Goal: Information Seeking & Learning: Learn about a topic

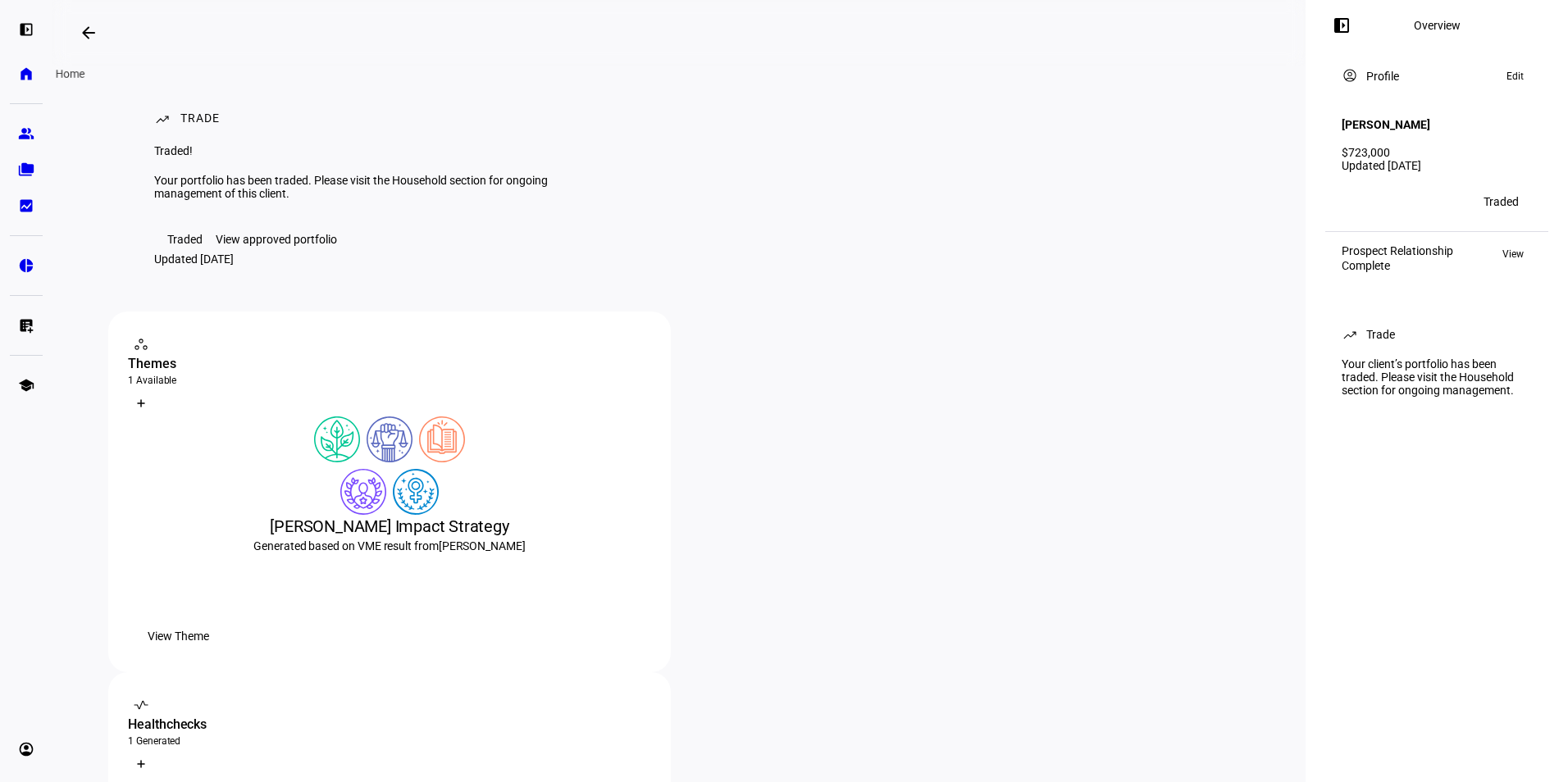
click at [24, 70] on eth-mat-symbol "home" at bounding box center [25, 73] width 16 height 16
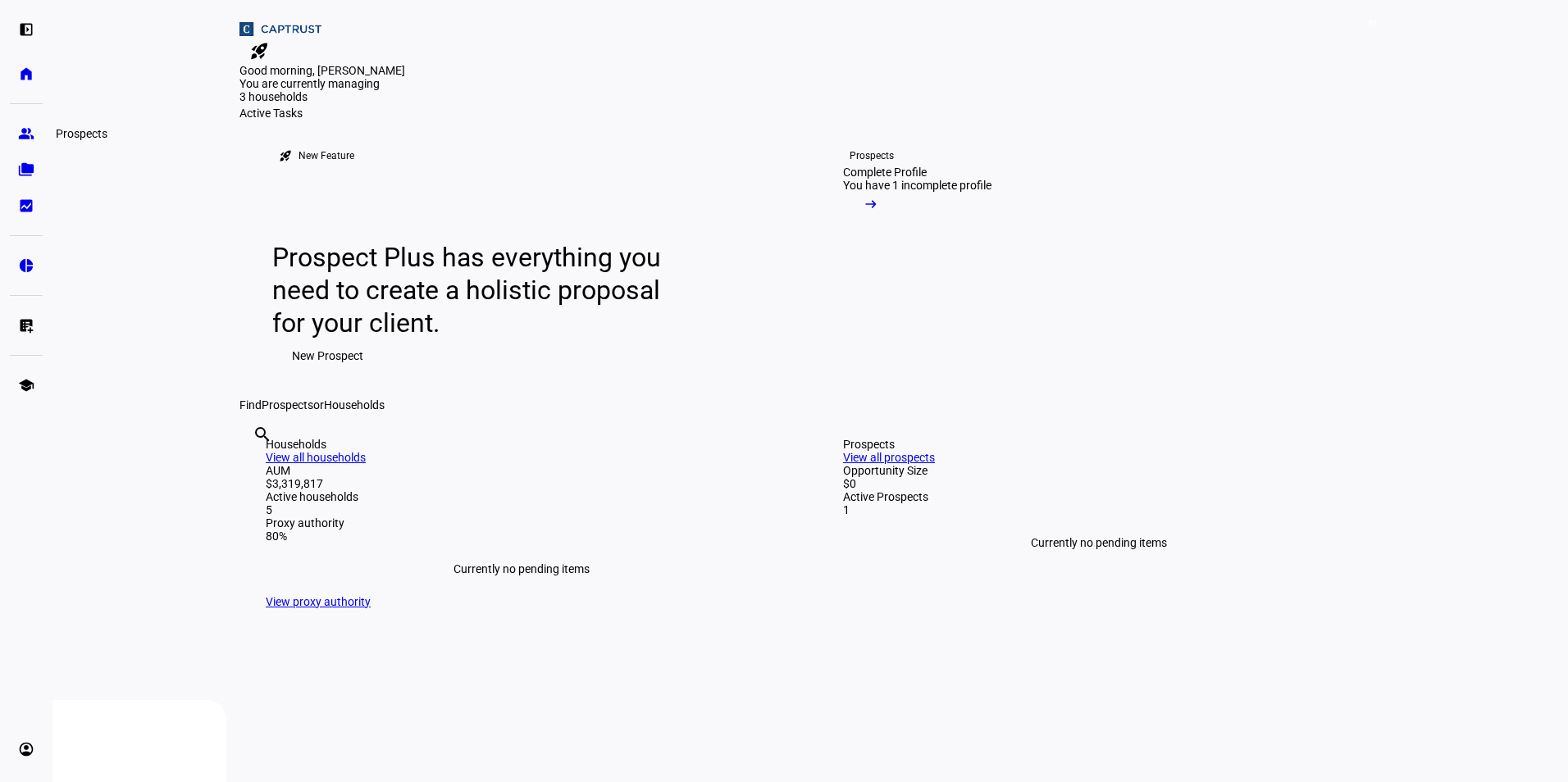
click at [30, 131] on eth-mat-symbol "group" at bounding box center [25, 133] width 16 height 16
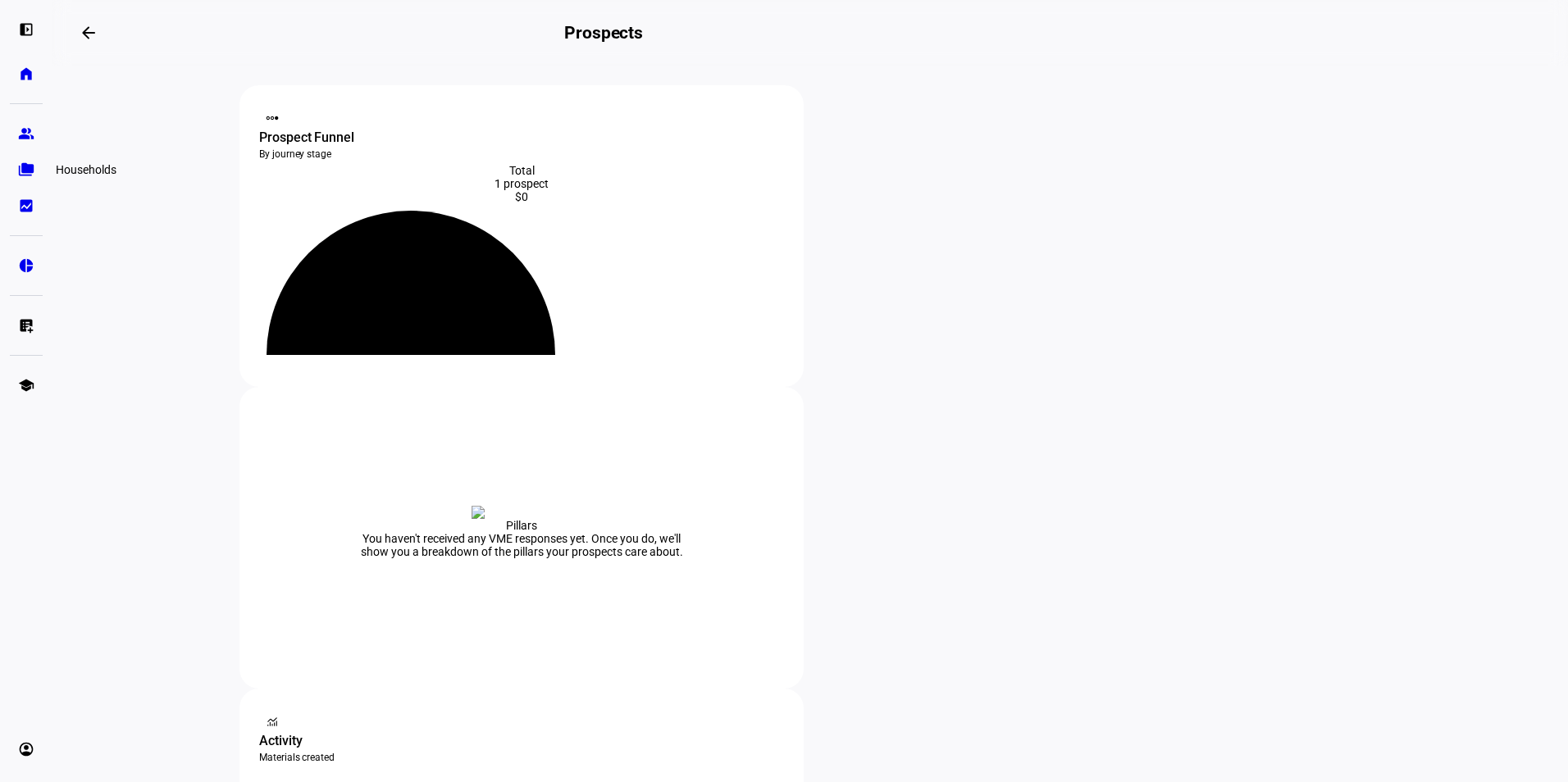
click at [19, 164] on eth-mat-symbol "folder_copy" at bounding box center [25, 169] width 16 height 16
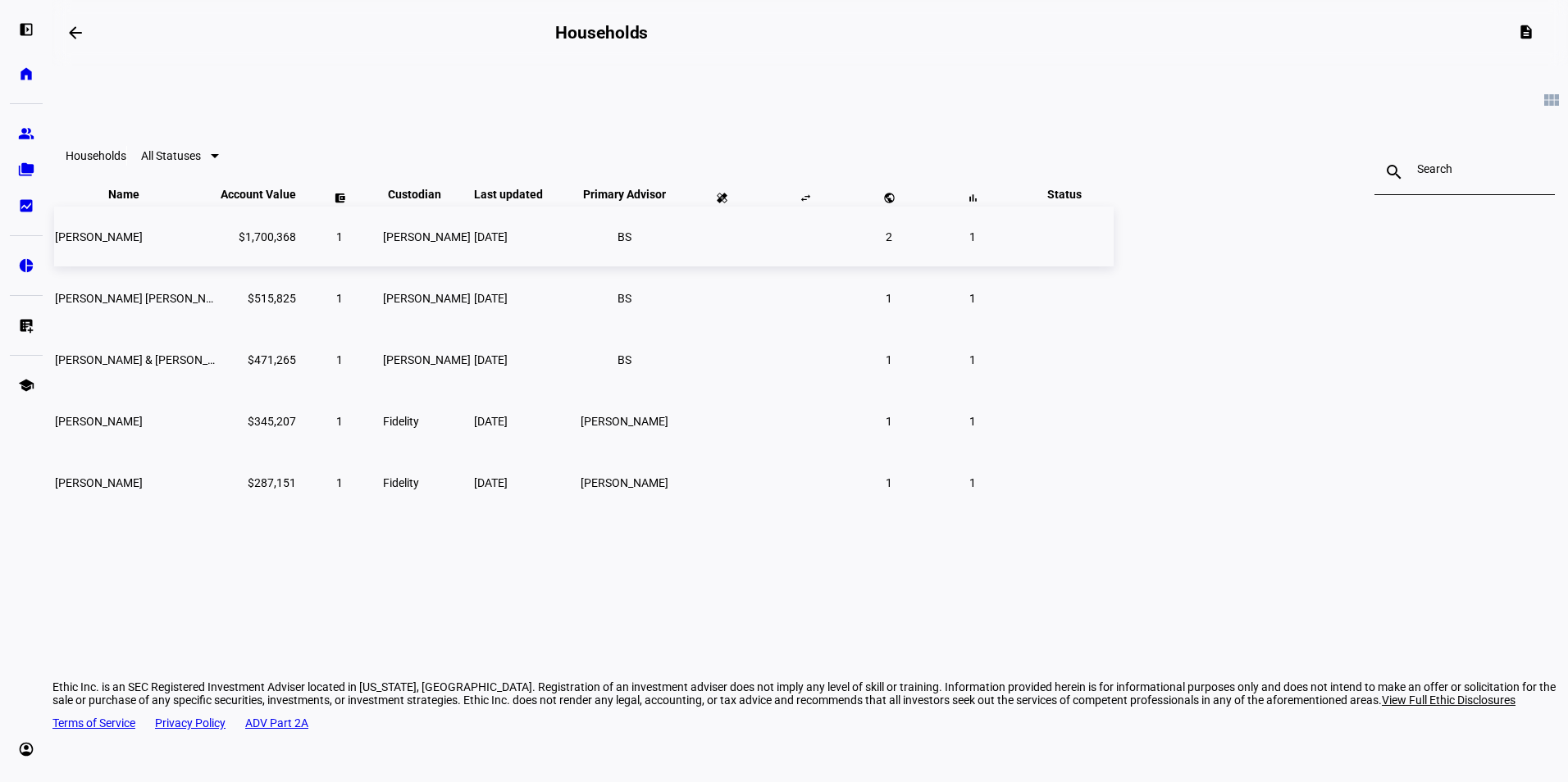
click at [218, 266] on td "[PERSON_NAME]" at bounding box center [136, 236] width 164 height 60
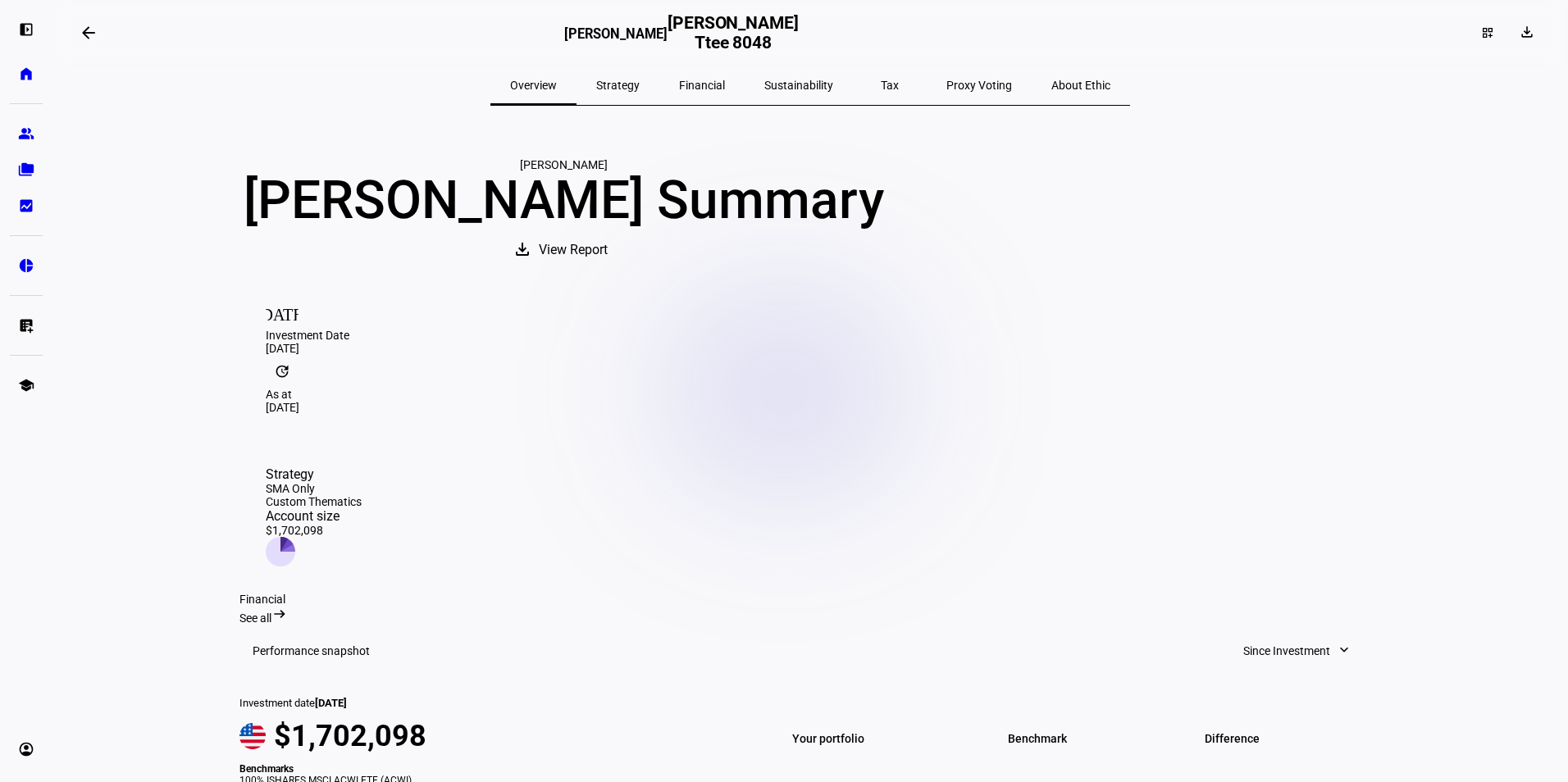
click at [880, 82] on span "Tax" at bounding box center [889, 85] width 18 height 12
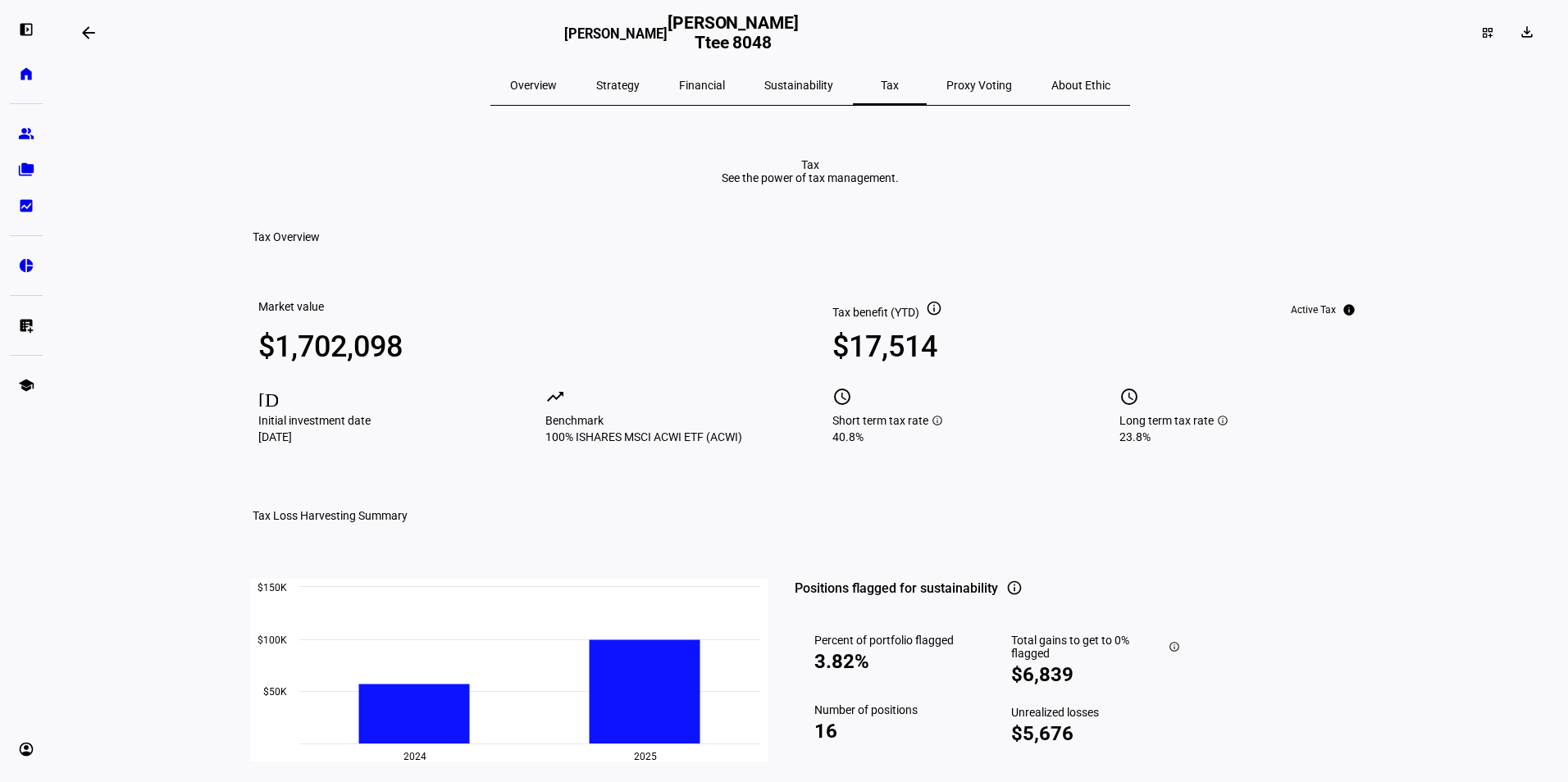
click at [557, 83] on span "Overview" at bounding box center [533, 85] width 46 height 12
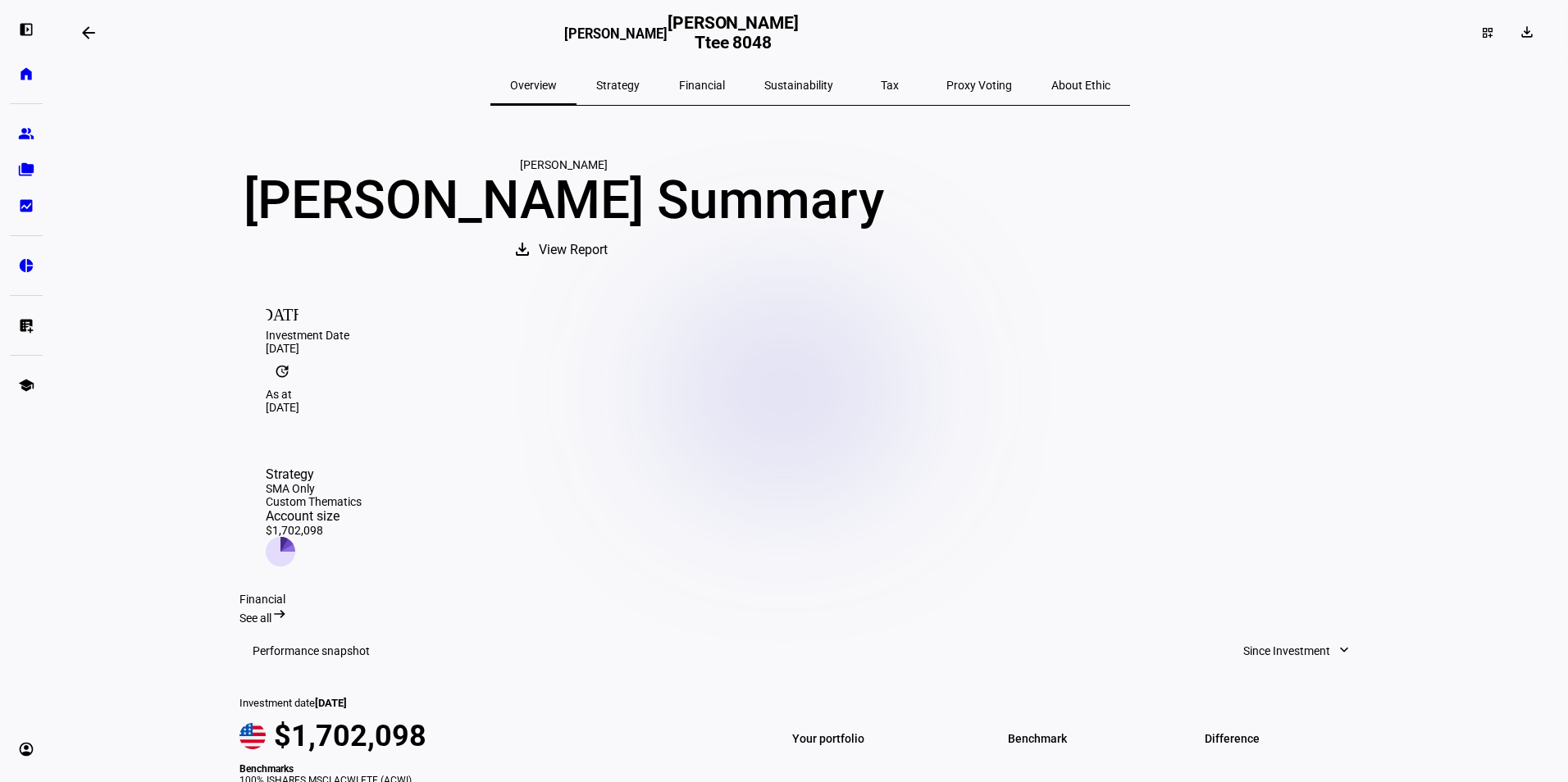
click at [640, 84] on span "Strategy" at bounding box center [618, 85] width 43 height 12
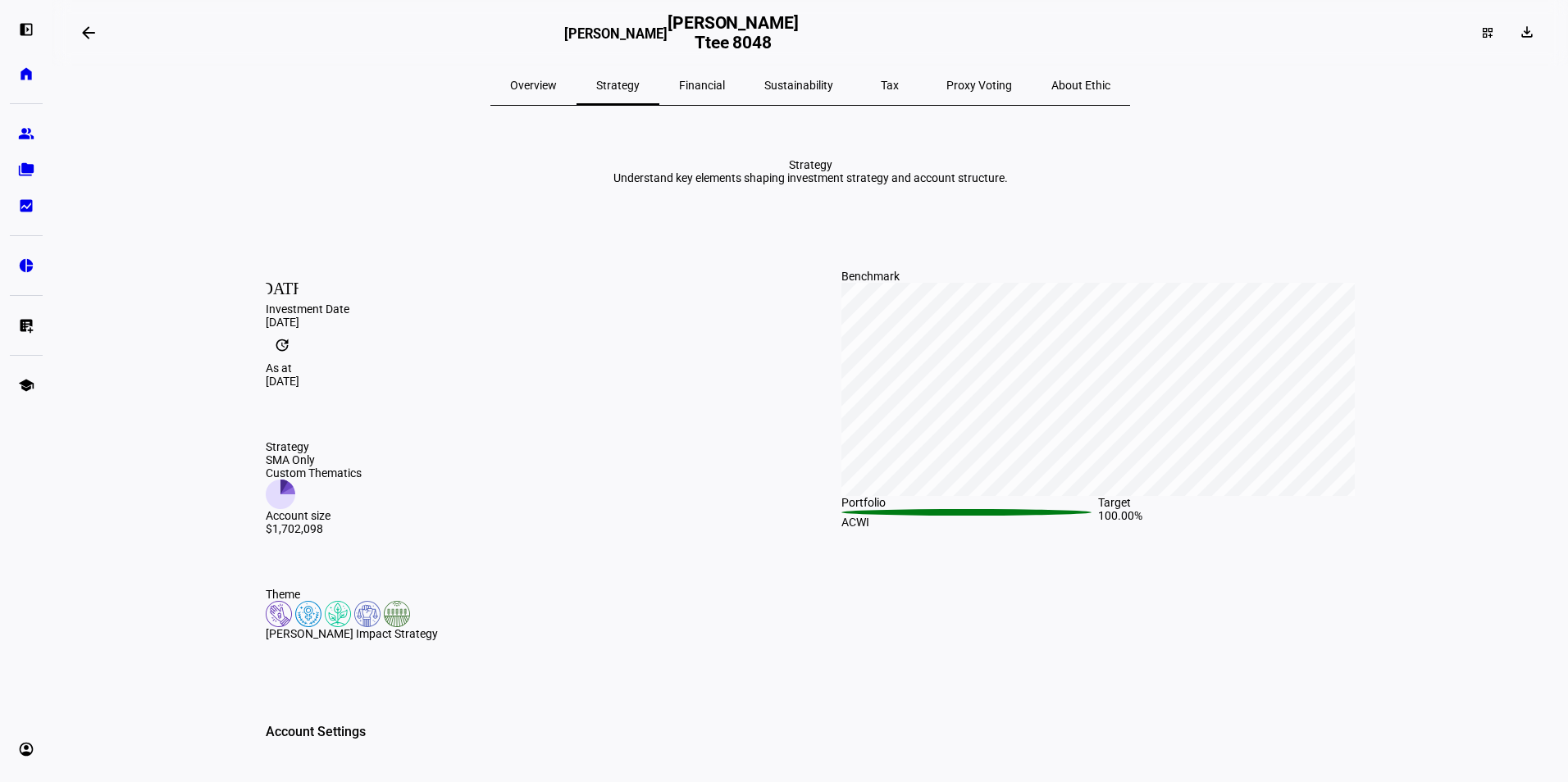
click at [717, 81] on span "Financial" at bounding box center [702, 85] width 46 height 12
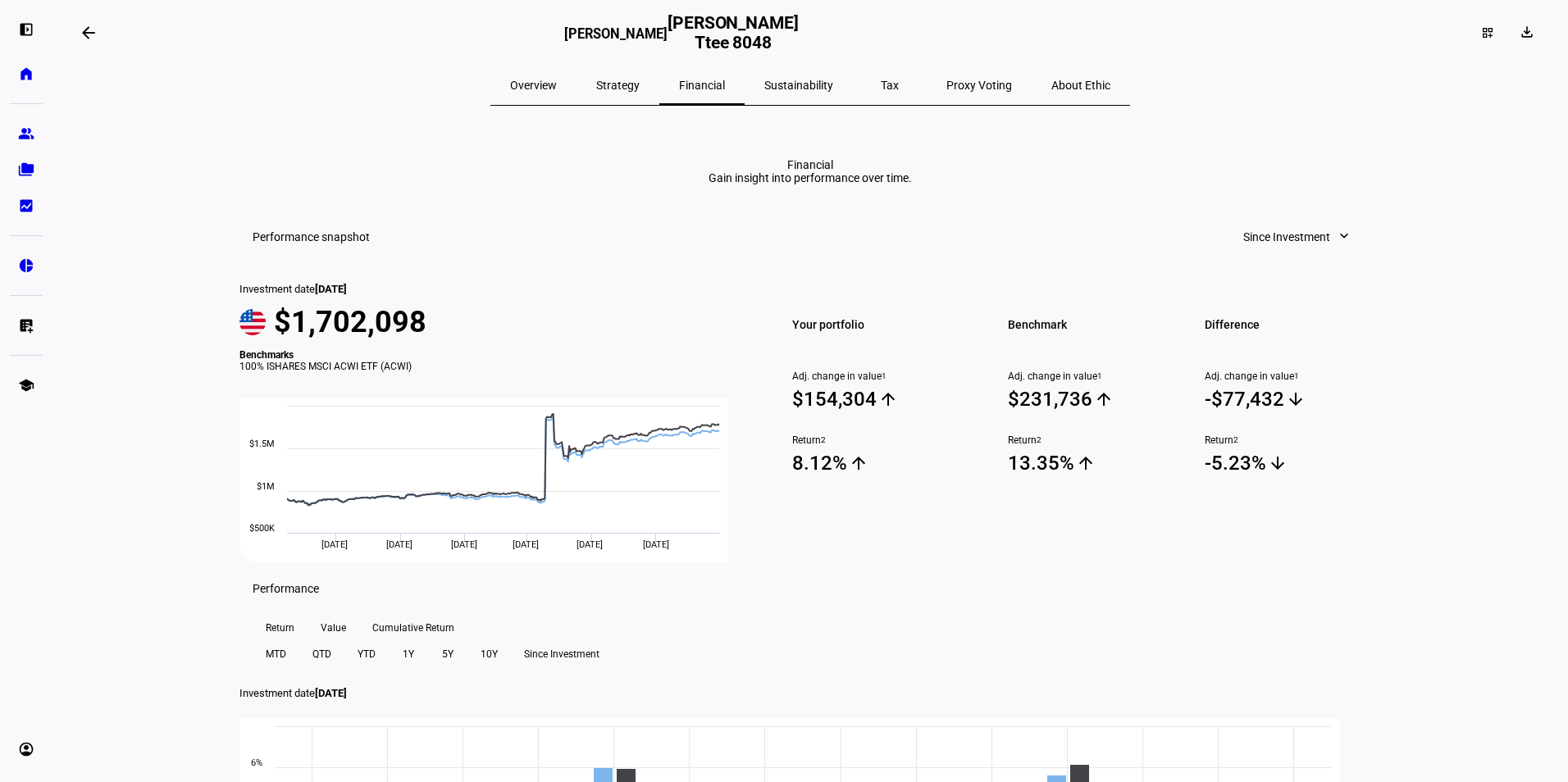
click at [795, 84] on span "Sustainability" at bounding box center [799, 85] width 69 height 12
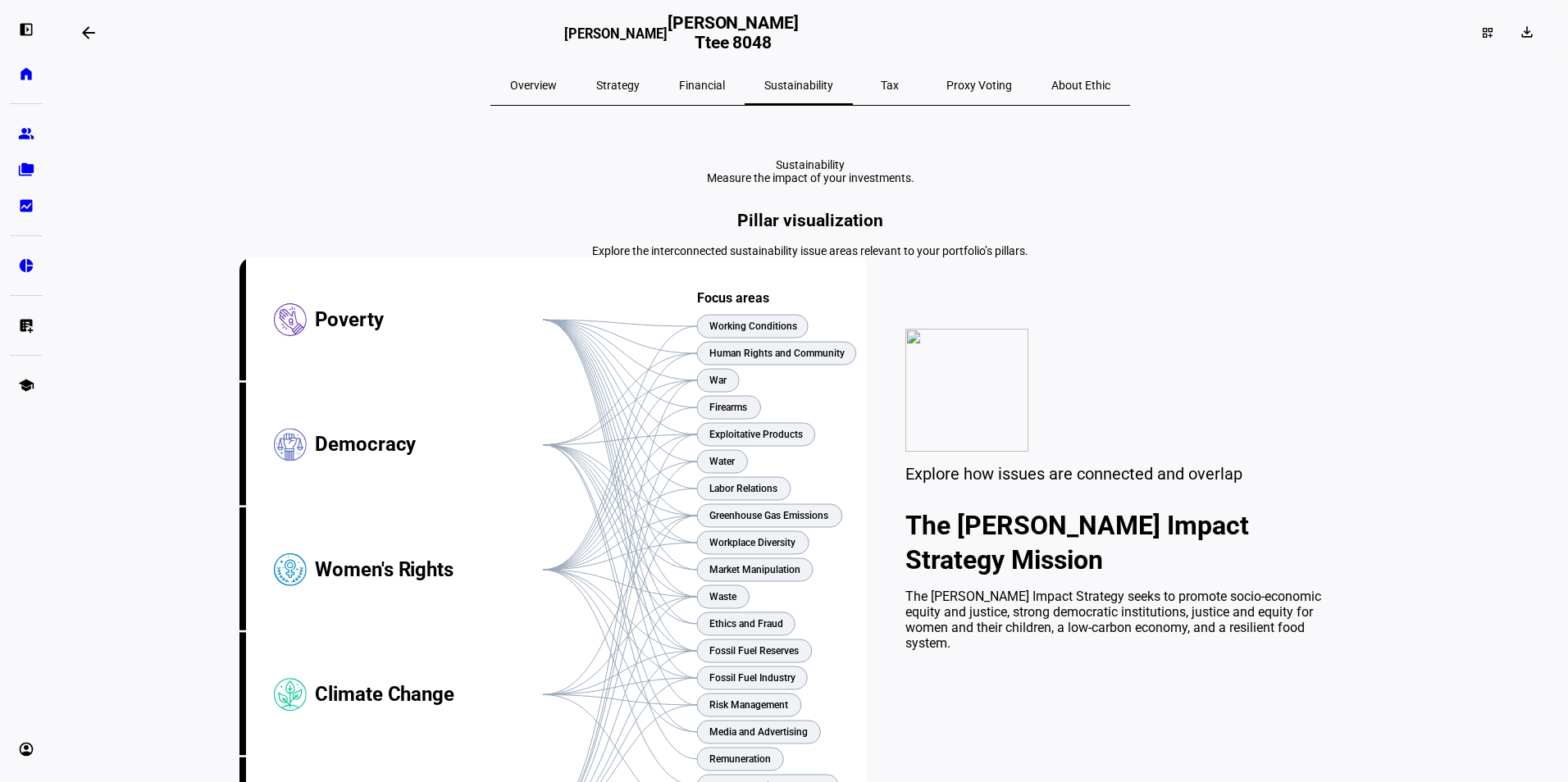
click at [880, 85] on span "Tax" at bounding box center [889, 85] width 18 height 12
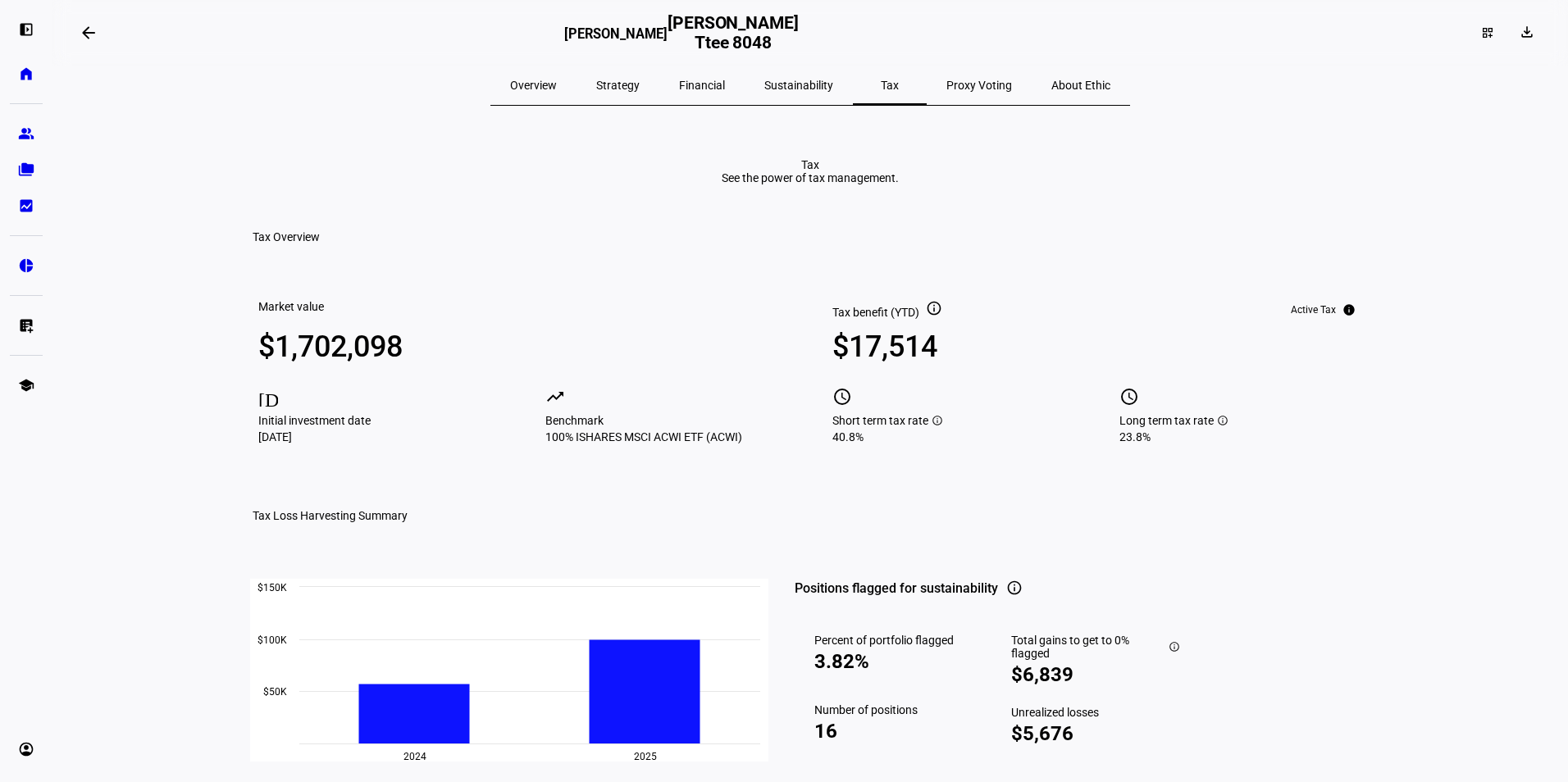
click at [932, 317] on mat-icon "info" at bounding box center [934, 307] width 16 height 16
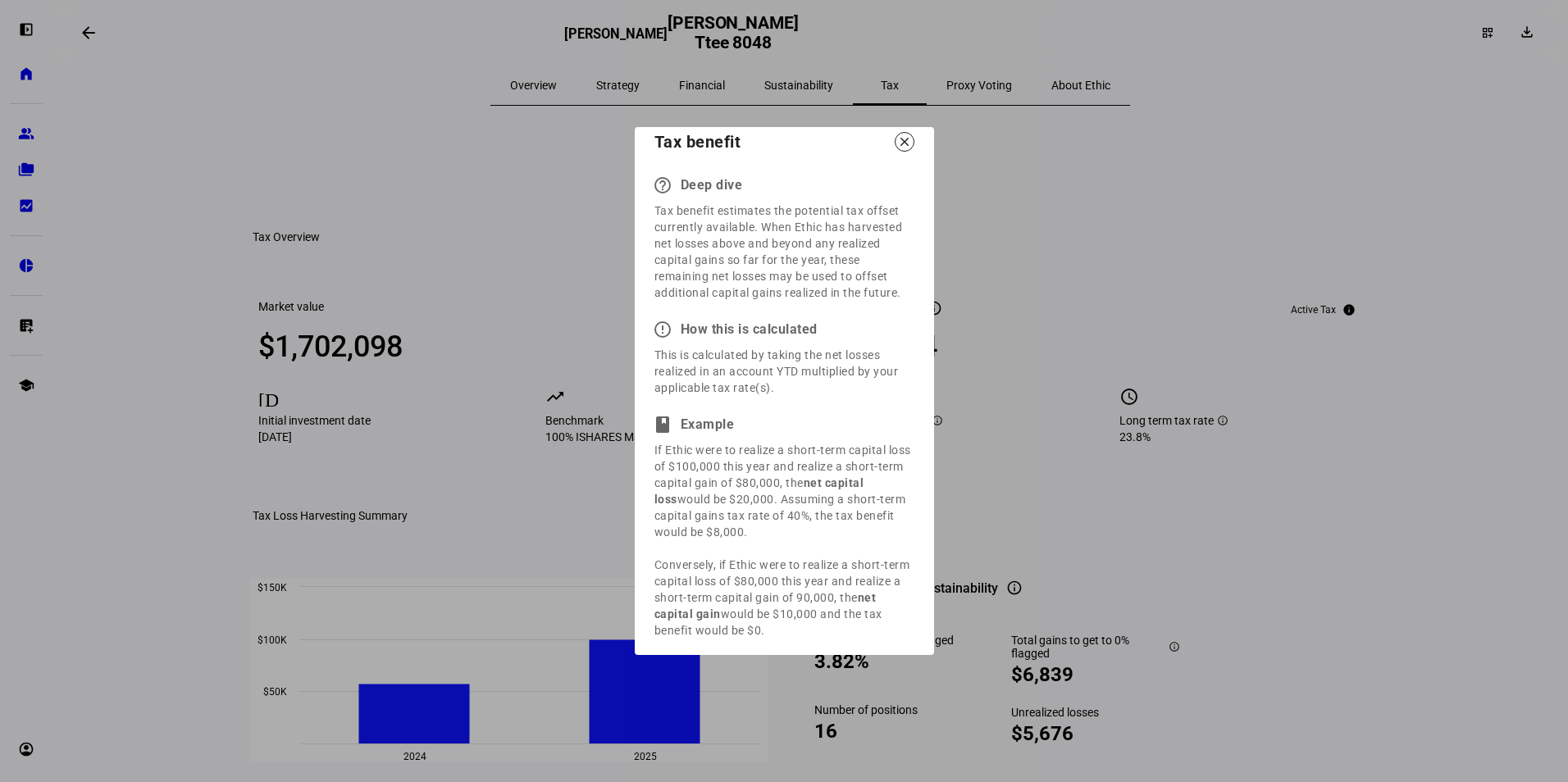
drag, startPoint x: 723, startPoint y: 478, endPoint x: 876, endPoint y: 524, distance: 159.8
click at [876, 524] on div "If Ethic were to realize a short-term capital loss of $100,000 this year and re…" at bounding box center [785, 540] width 260 height 197
drag, startPoint x: 876, startPoint y: 524, endPoint x: 781, endPoint y: 555, distance: 99.9
click at [781, 555] on div "If Ethic were to realize a short-term capital loss of $100,000 this year and re…" at bounding box center [785, 540] width 260 height 197
drag, startPoint x: 687, startPoint y: 578, endPoint x: 821, endPoint y: 607, distance: 137.1
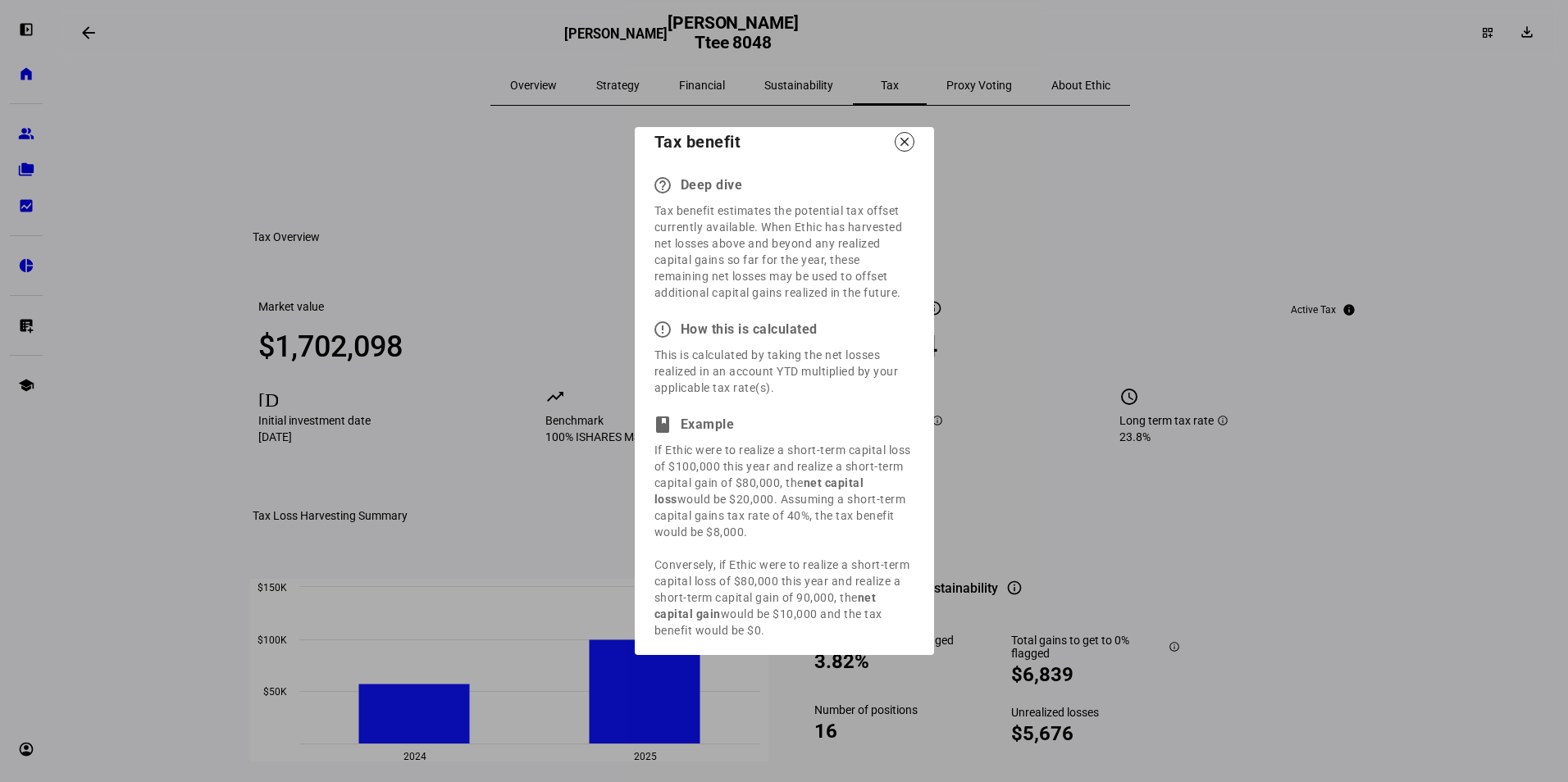
click at [821, 607] on div "If Ethic were to realize a short-term capital loss of $100,000 this year and re…" at bounding box center [785, 540] width 260 height 197
drag, startPoint x: 821, startPoint y: 607, endPoint x: 789, endPoint y: 610, distance: 32.1
click at [789, 610] on div "If Ethic were to realize a short-term capital loss of $100,000 this year and re…" at bounding box center [785, 540] width 260 height 197
click at [1010, 535] on div at bounding box center [784, 391] width 1568 height 782
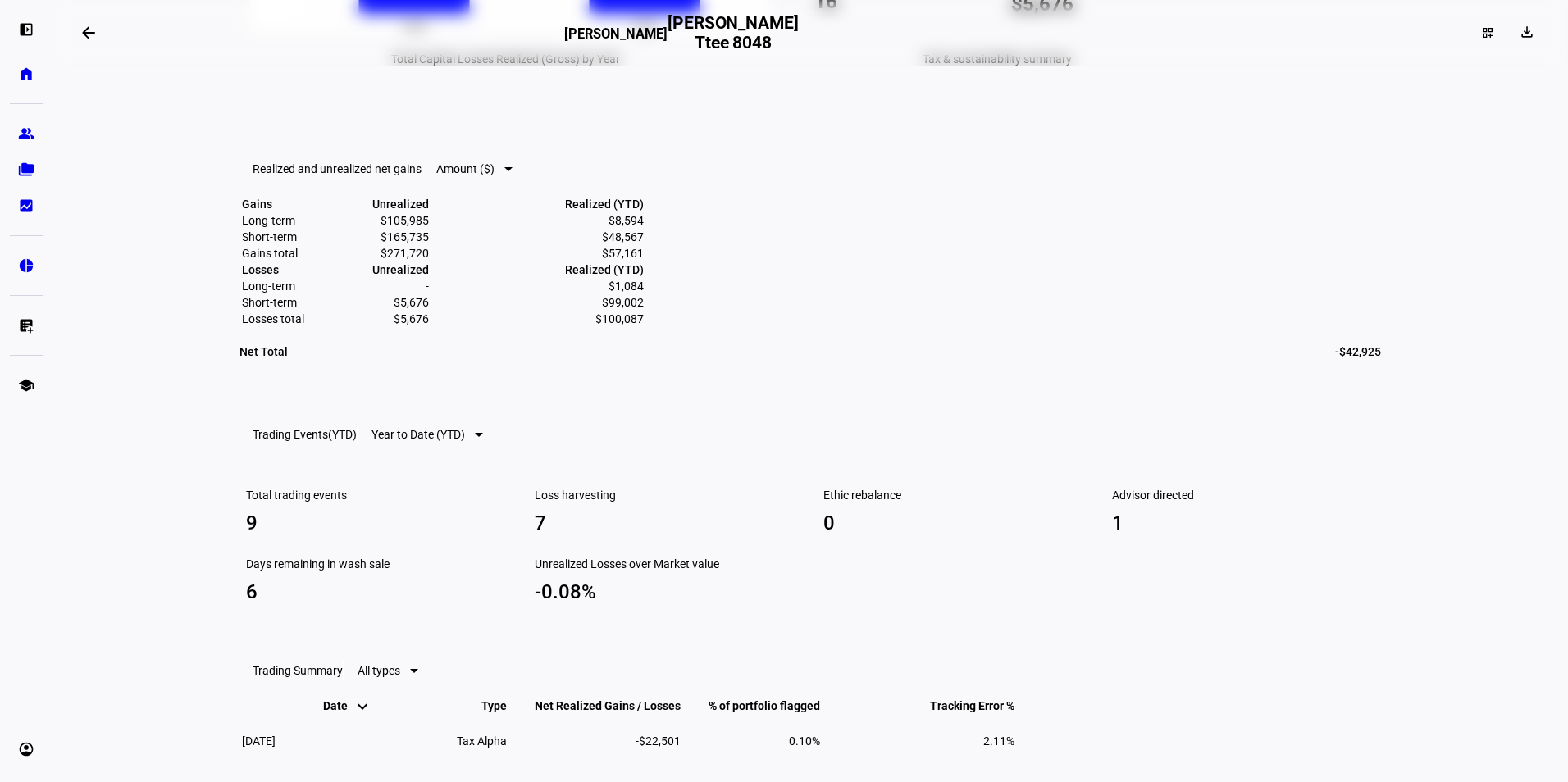
scroll to position [820, 0]
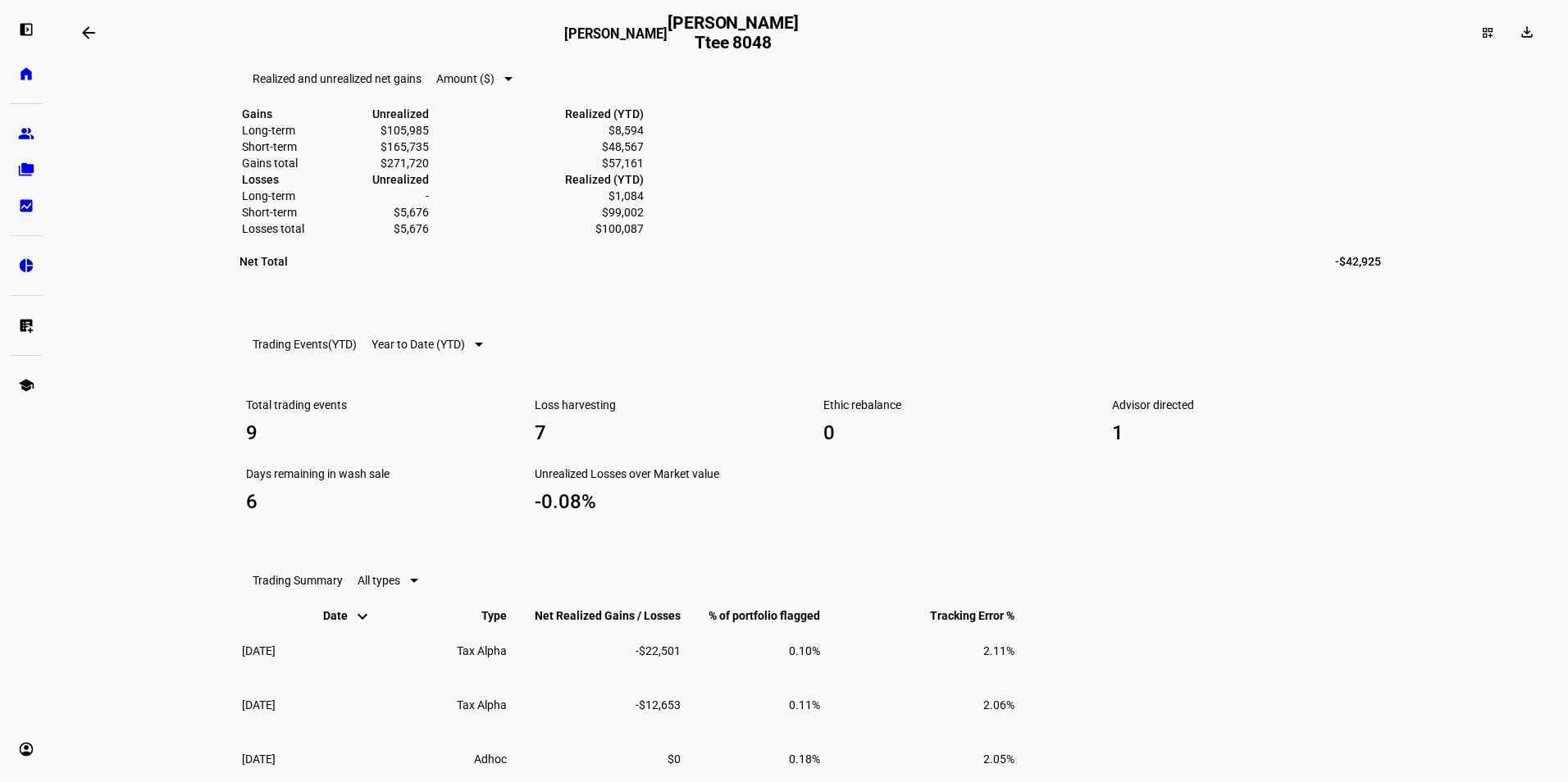
click at [513, 81] on div at bounding box center [509, 79] width 8 height 4
click at [553, 267] on span "Percentage (%)" at bounding box center [526, 278] width 58 height 26
click at [531, 89] on div at bounding box center [522, 79] width 18 height 19
click at [556, 233] on span "Amount ($)" at bounding box center [526, 239] width 58 height 14
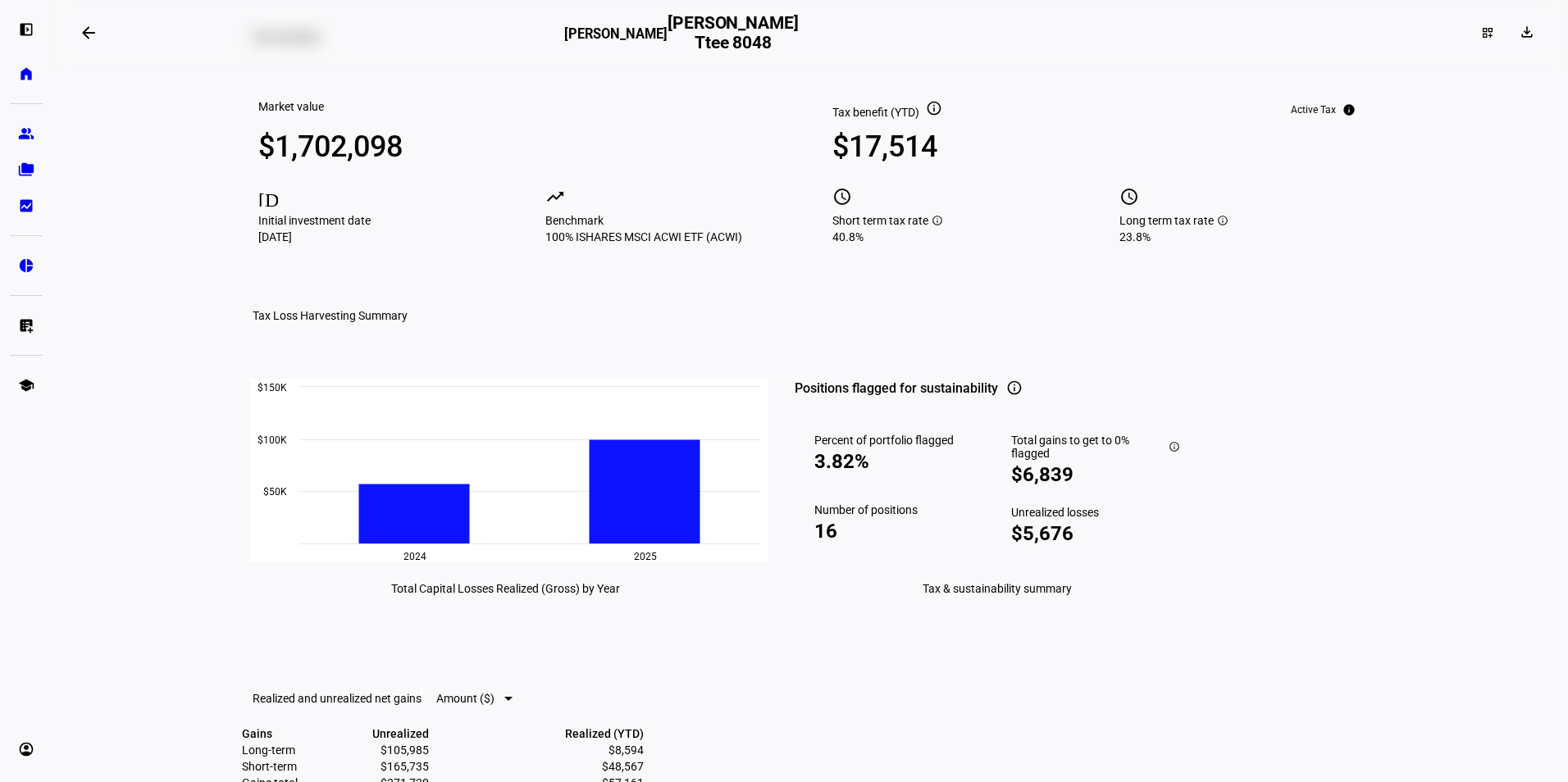
scroll to position [0, 0]
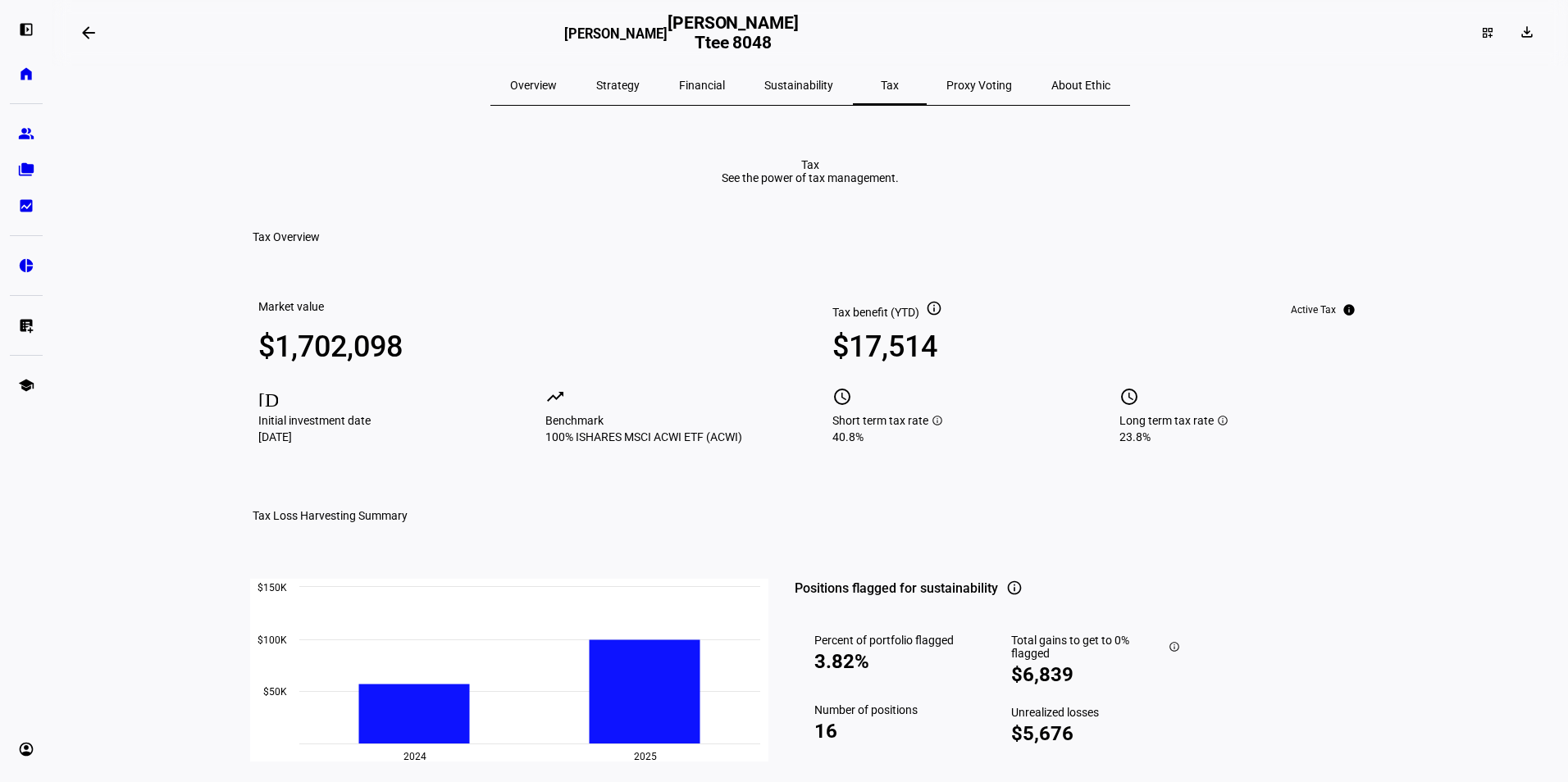
click at [946, 88] on span "Proxy Voting" at bounding box center [979, 85] width 66 height 12
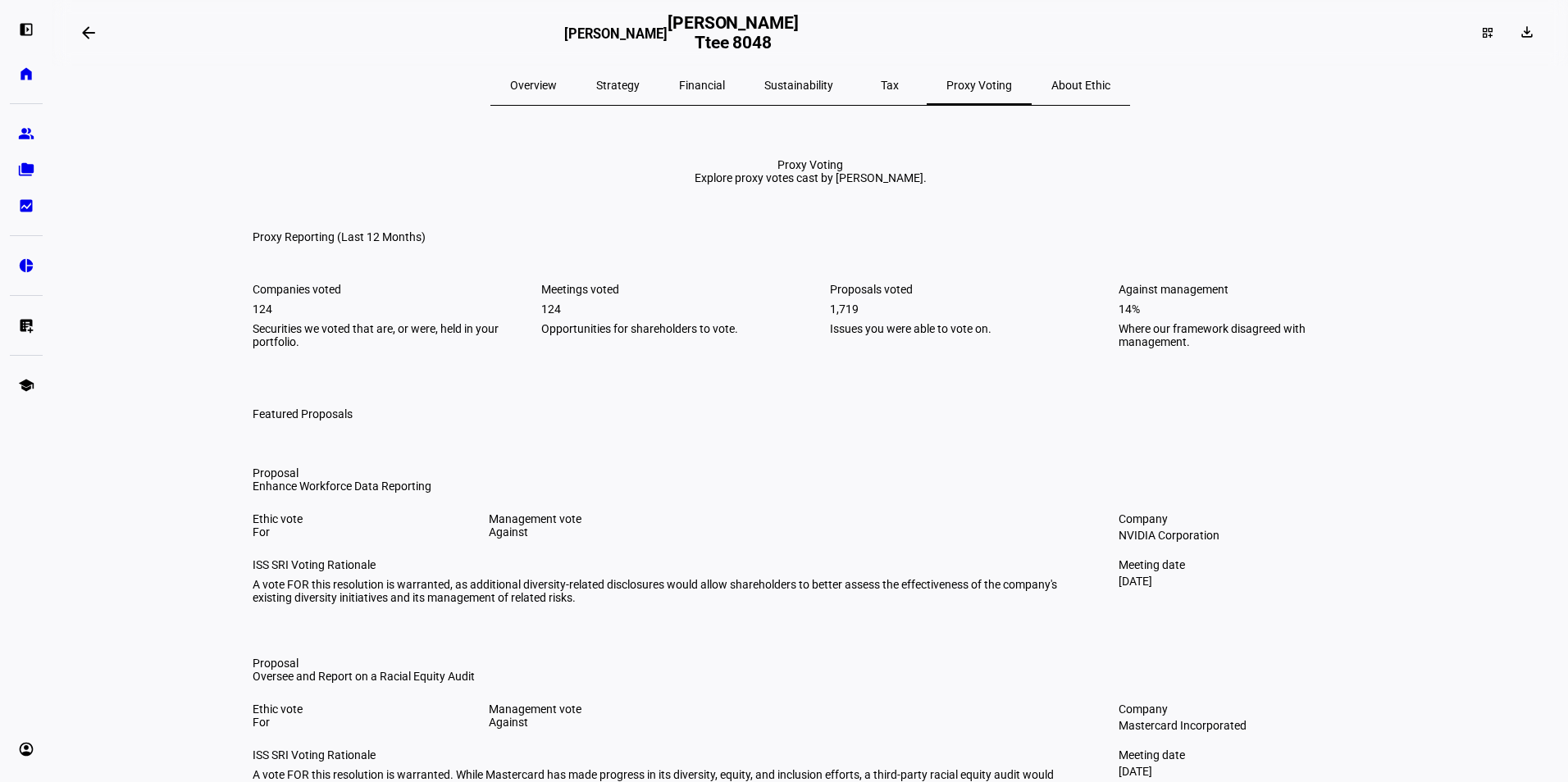
click at [1051, 89] on span "About Ethic" at bounding box center [1081, 85] width 59 height 12
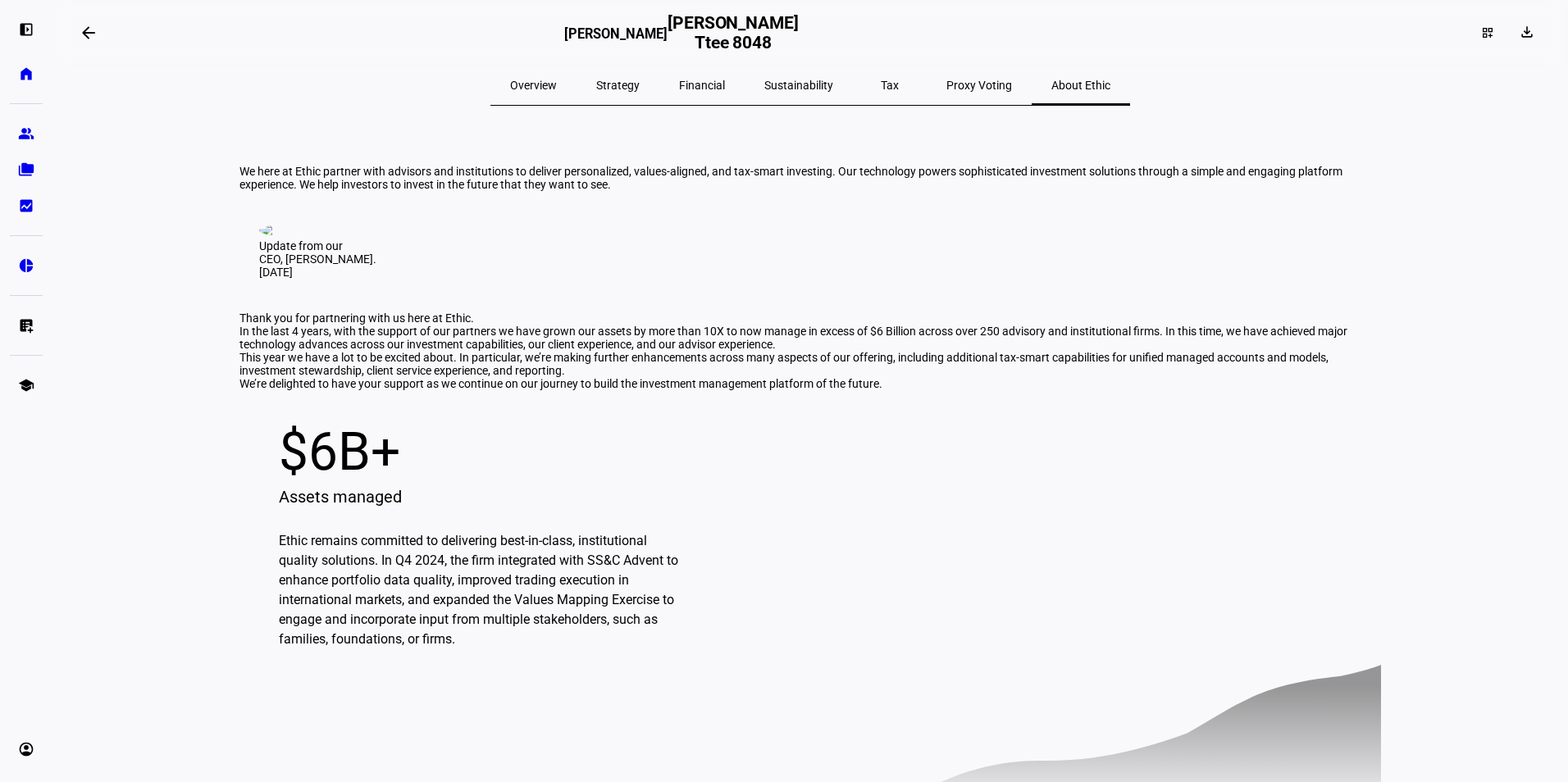
click at [723, 86] on span "Financial" at bounding box center [702, 85] width 46 height 12
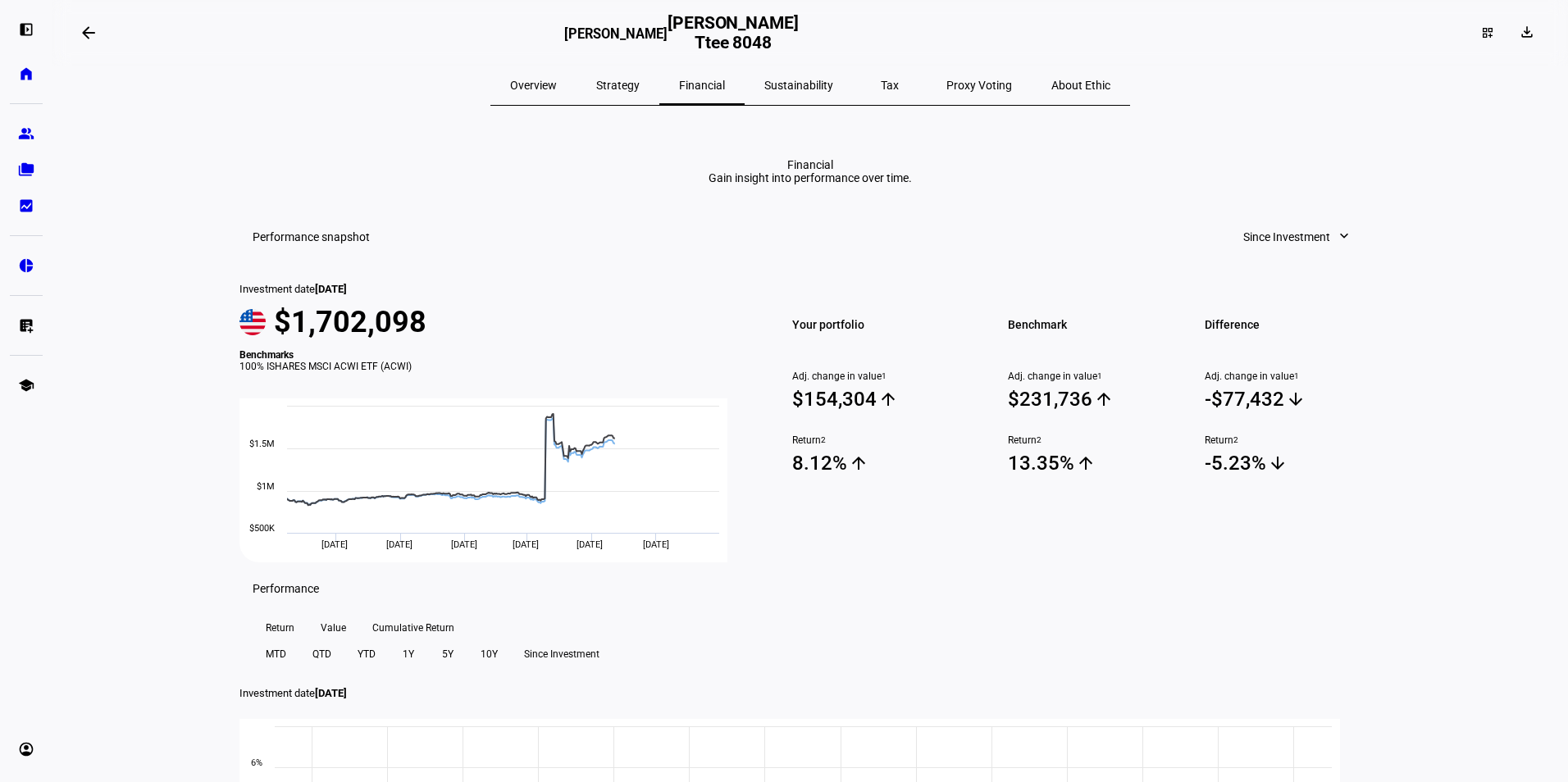
click at [640, 86] on span "Strategy" at bounding box center [618, 85] width 43 height 12
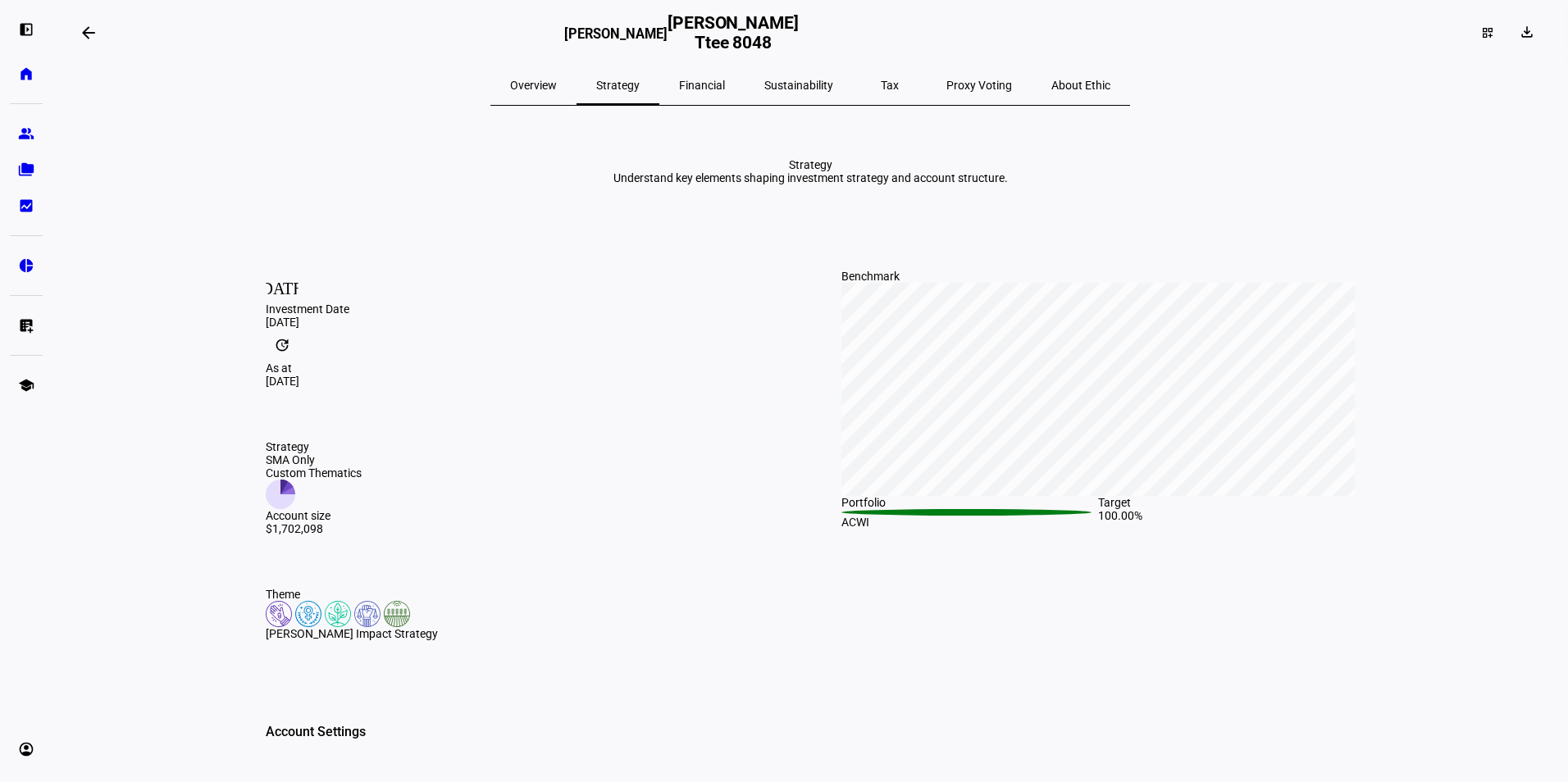
click at [557, 87] on span "Overview" at bounding box center [533, 85] width 46 height 12
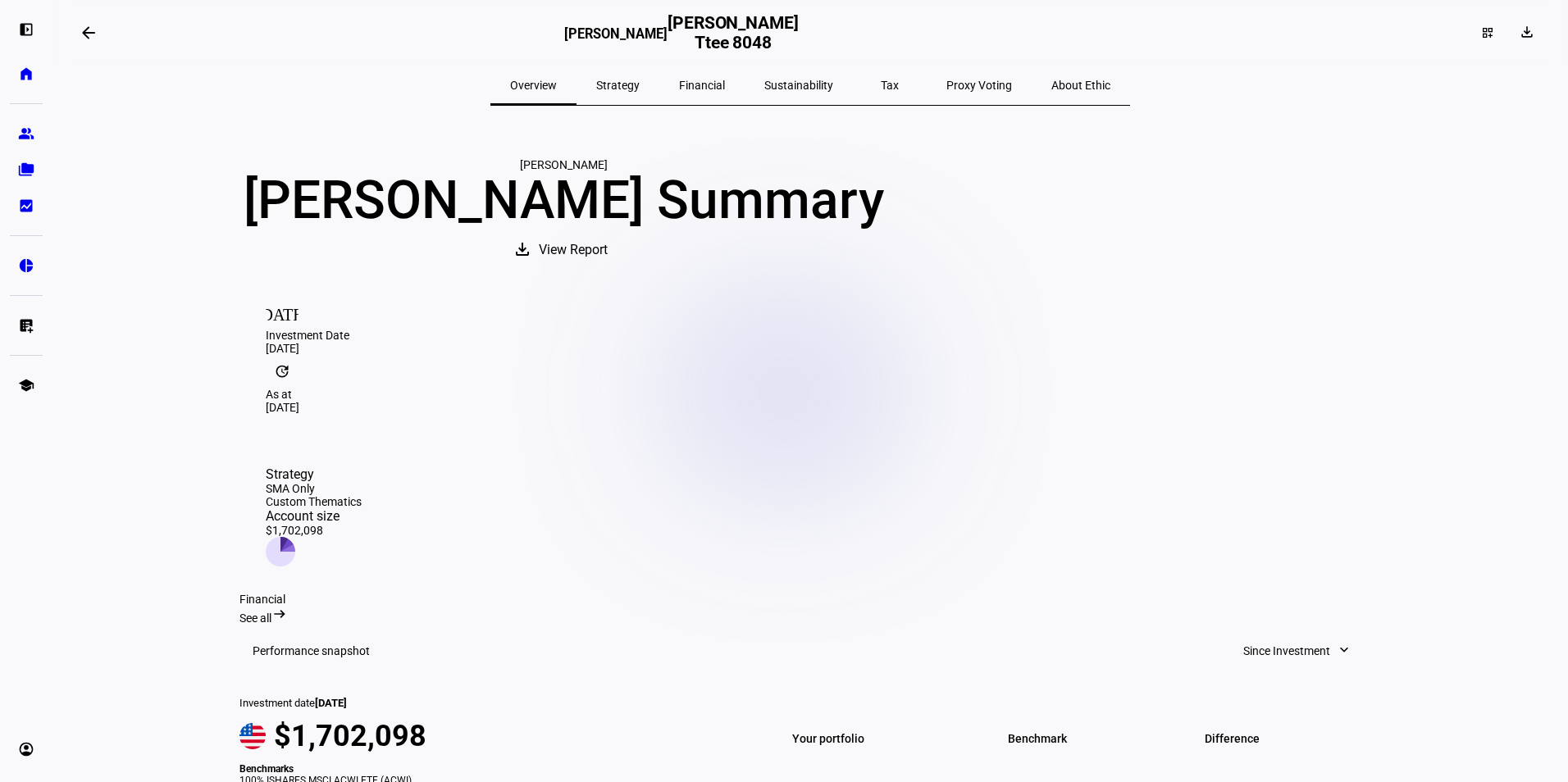
click at [719, 83] on span "Financial" at bounding box center [702, 85] width 46 height 12
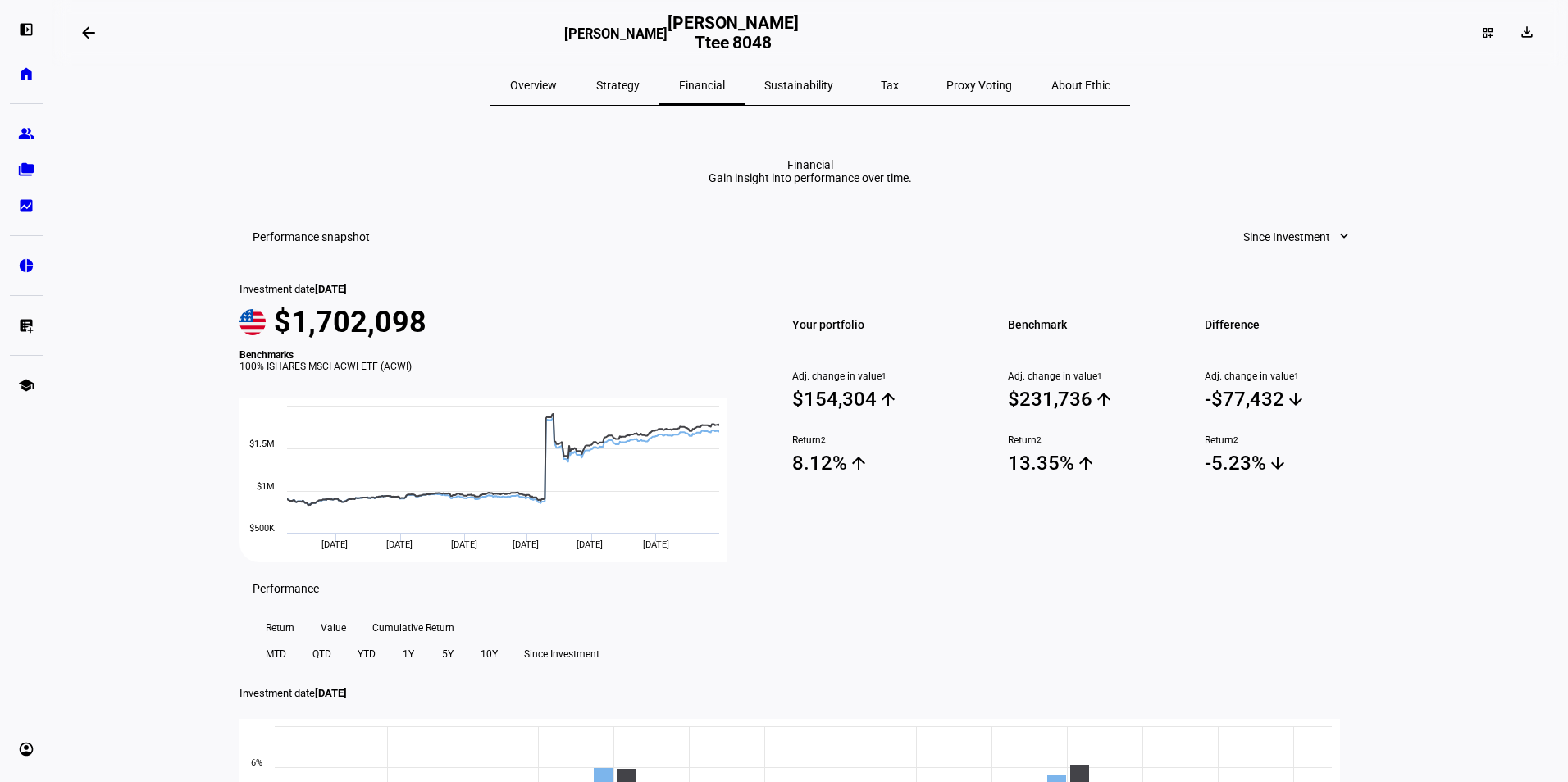
click at [1310, 253] on span "Since Investment" at bounding box center [1286, 236] width 87 height 33
click at [1266, 443] on div "Year to Date" at bounding box center [1290, 449] width 136 height 14
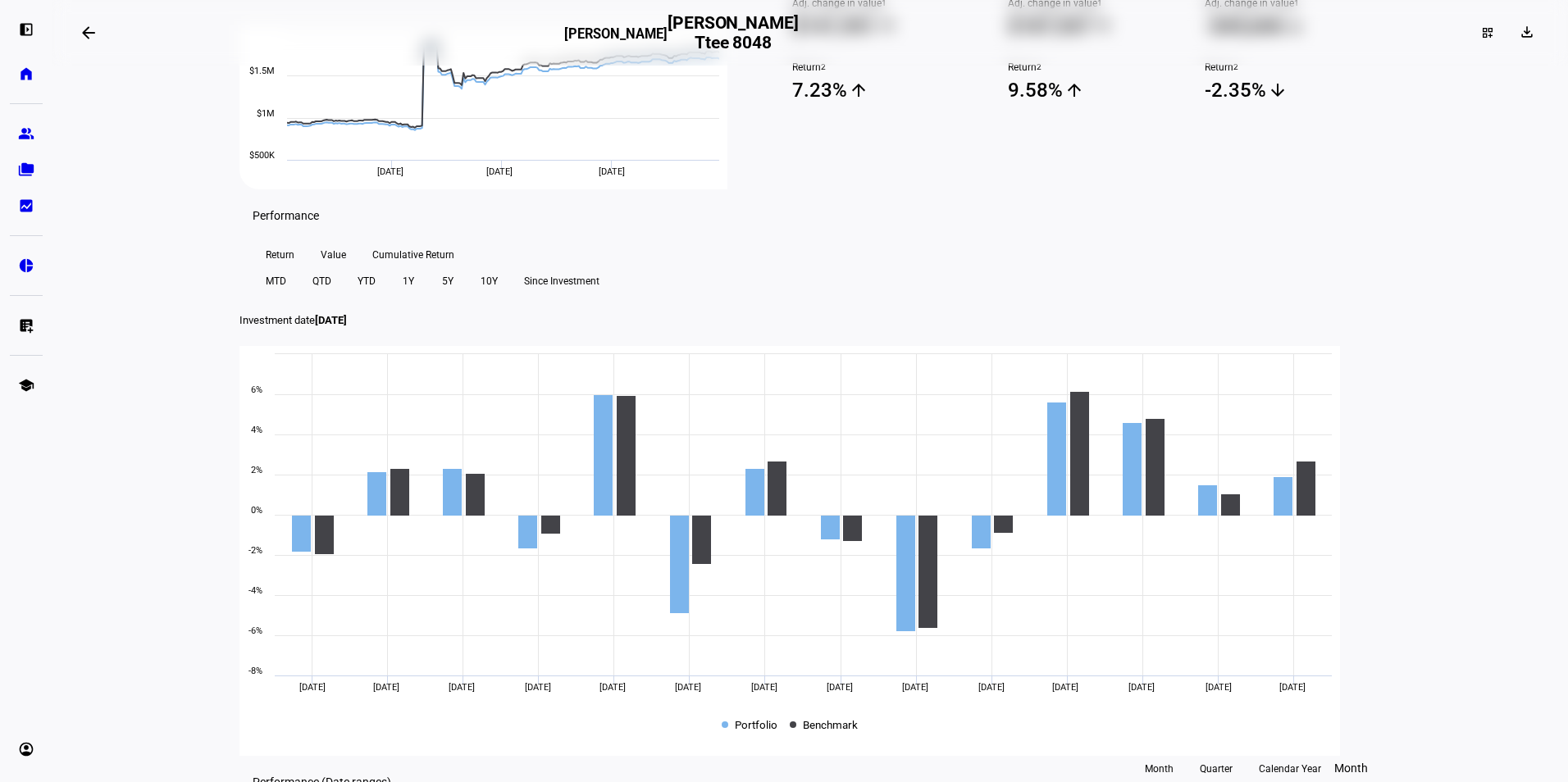
scroll to position [410, 0]
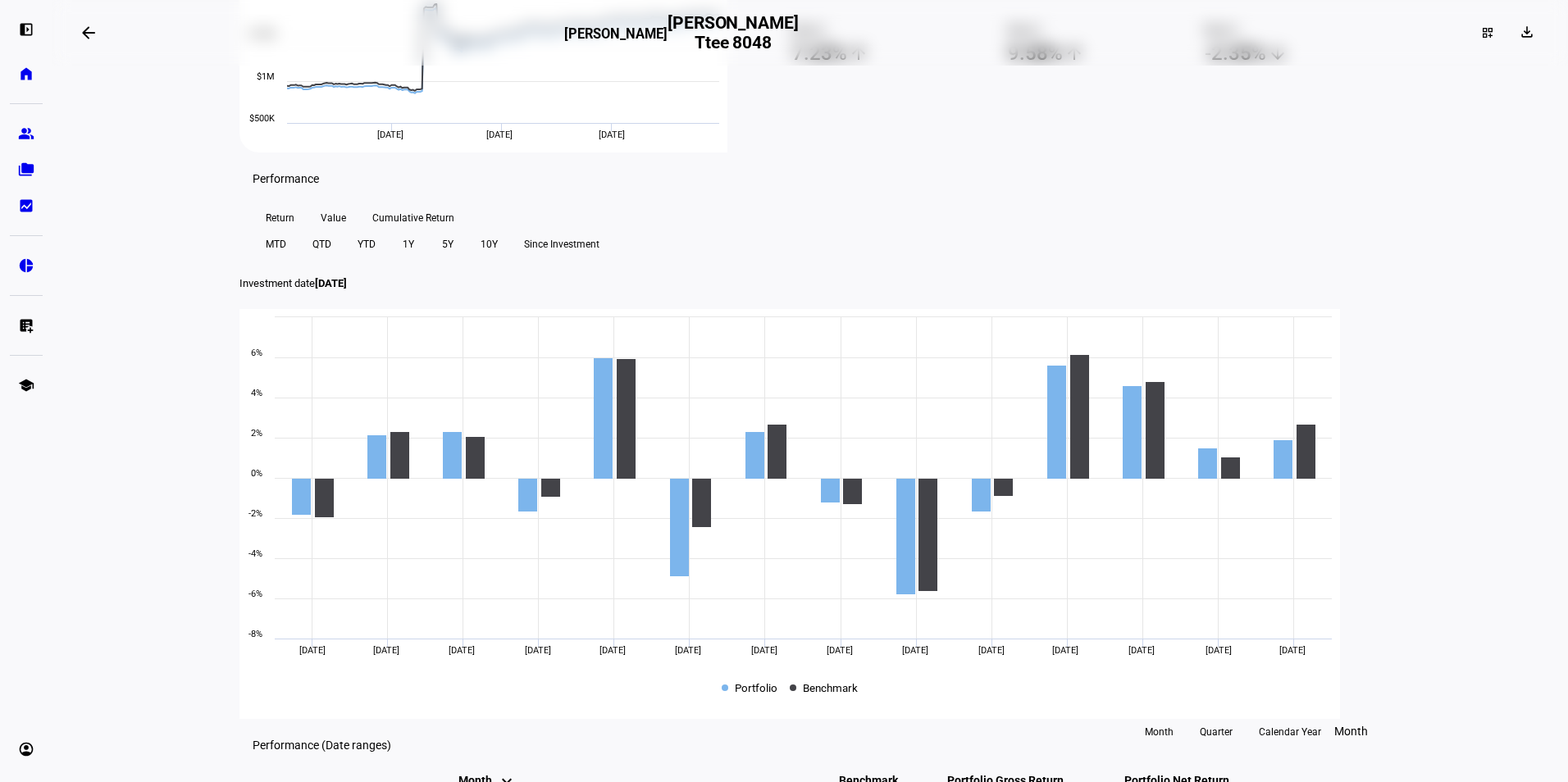
click at [376, 258] on span "YTD" at bounding box center [366, 244] width 18 height 26
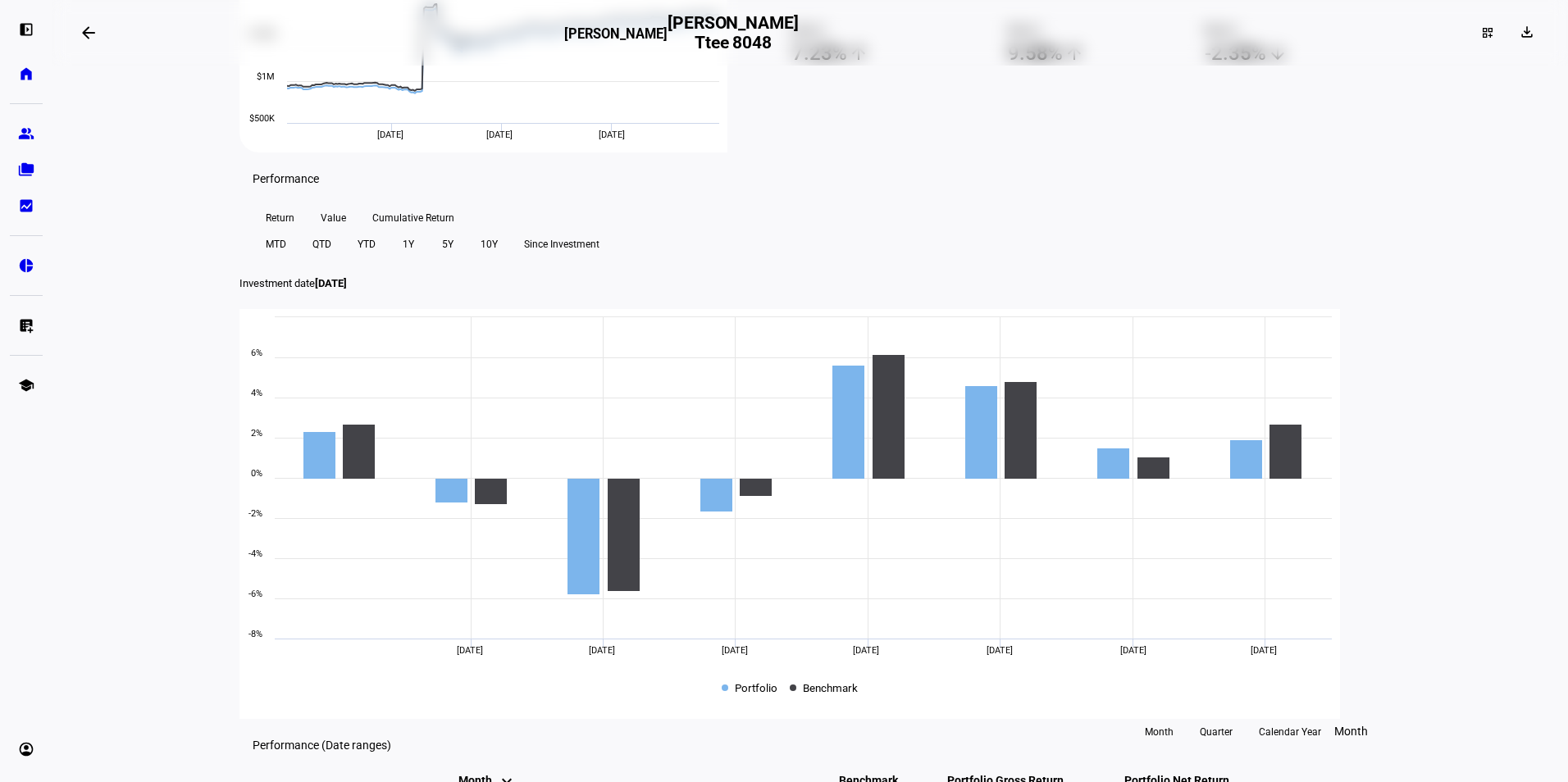
click at [335, 231] on span "Value" at bounding box center [334, 218] width 25 height 26
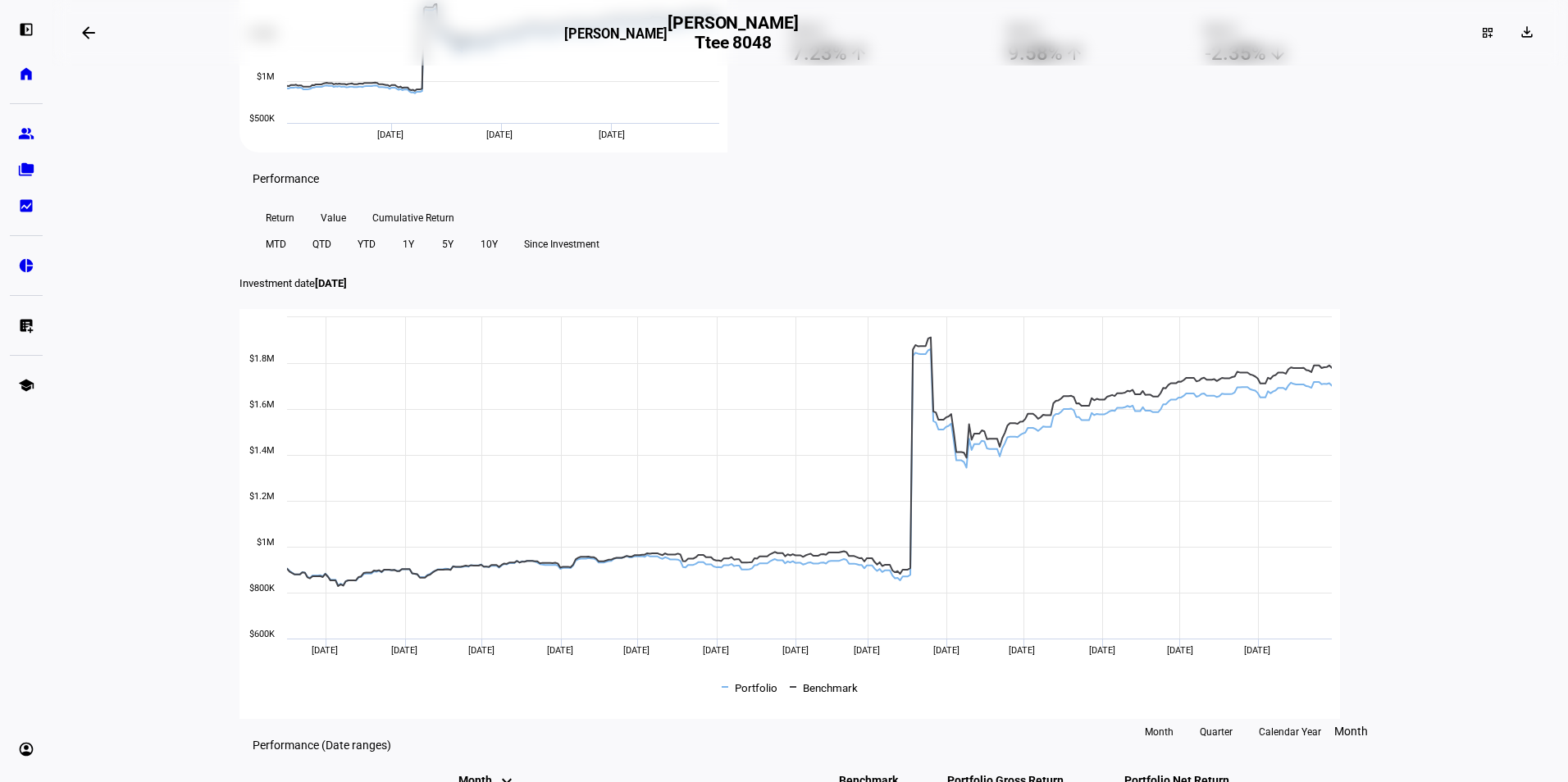
click at [426, 231] on span "Cumulative Return" at bounding box center [413, 218] width 82 height 26
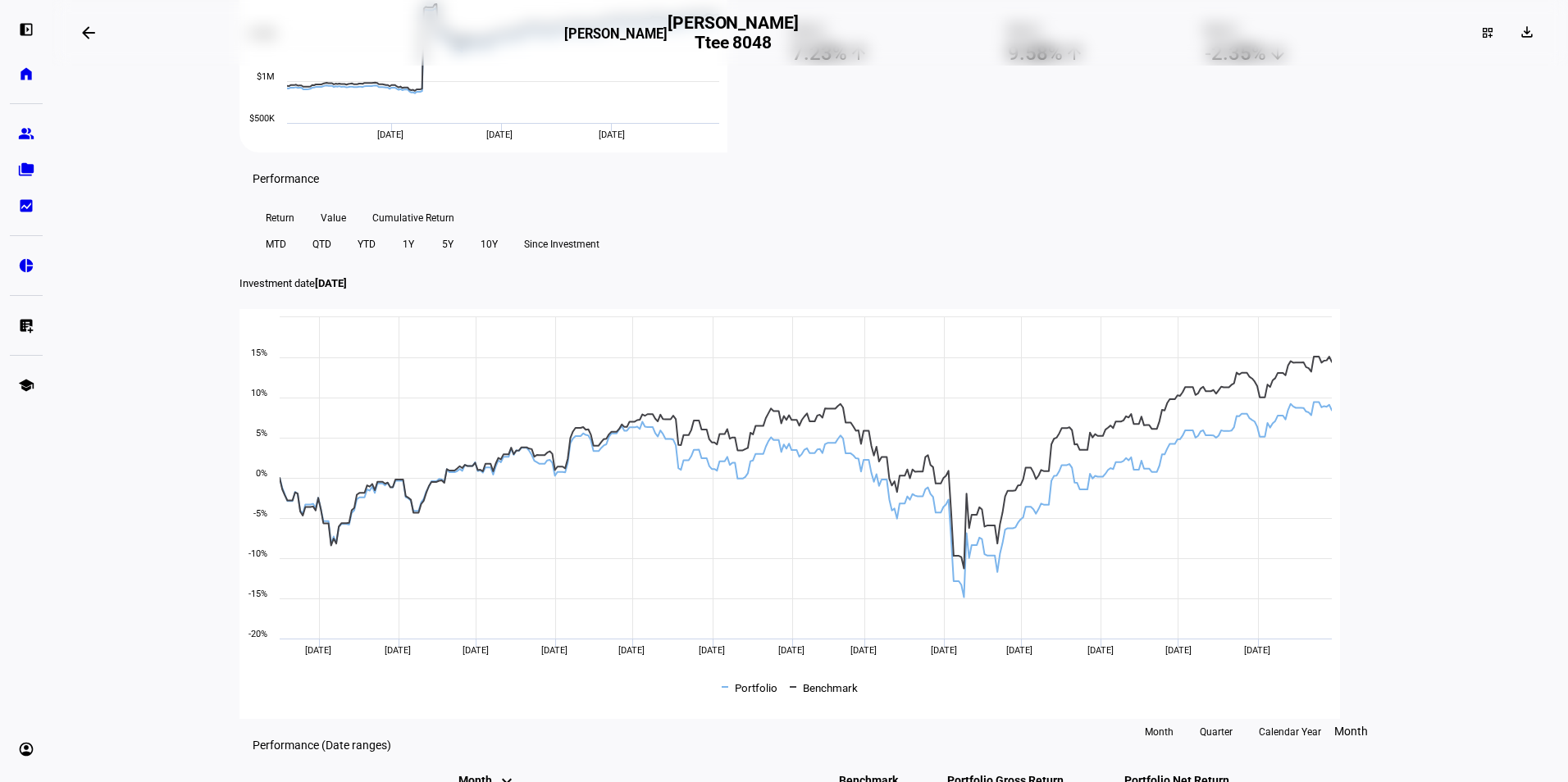
click at [389, 258] on span at bounding box center [367, 244] width 44 height 26
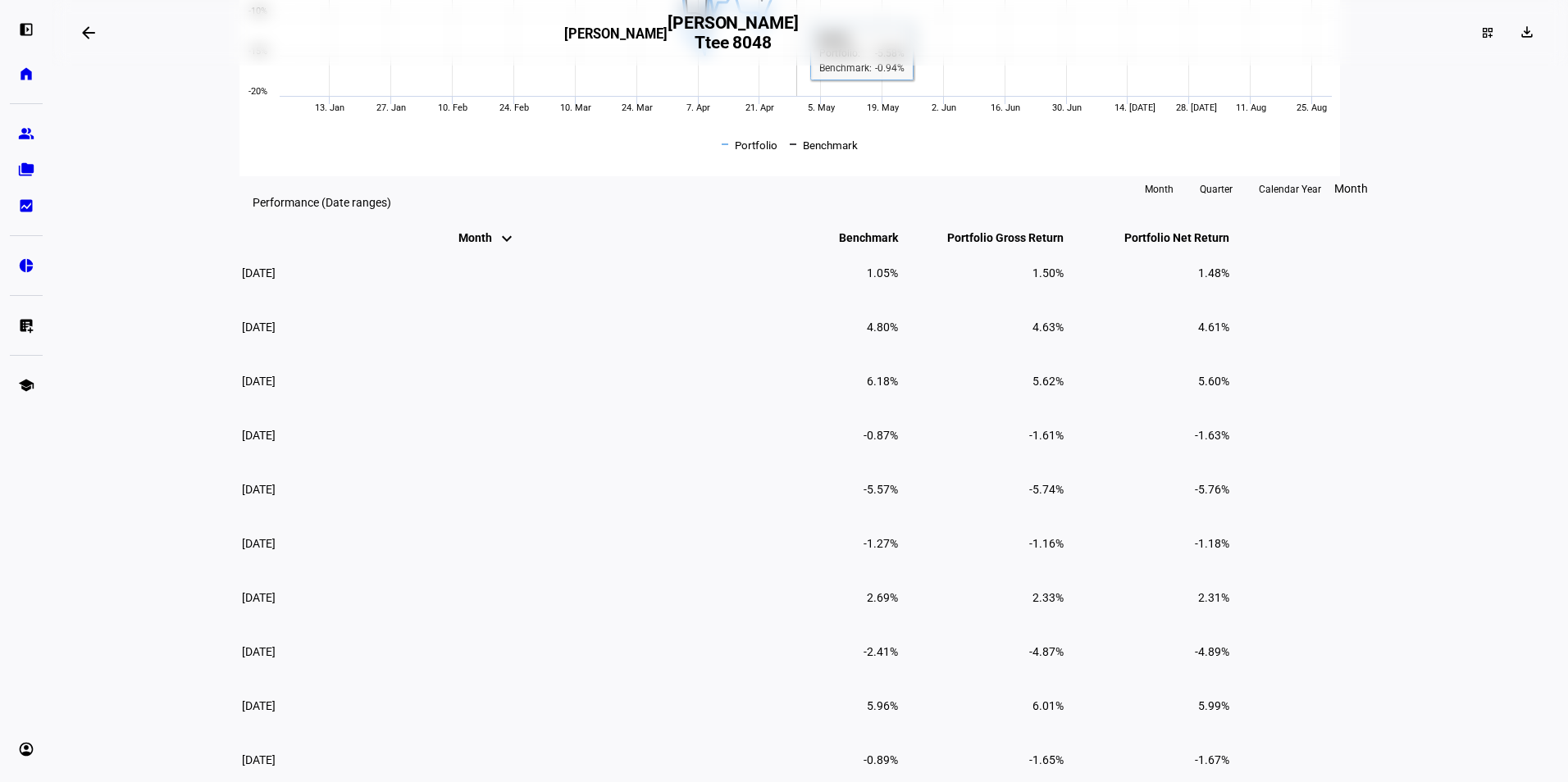
scroll to position [1066, 0]
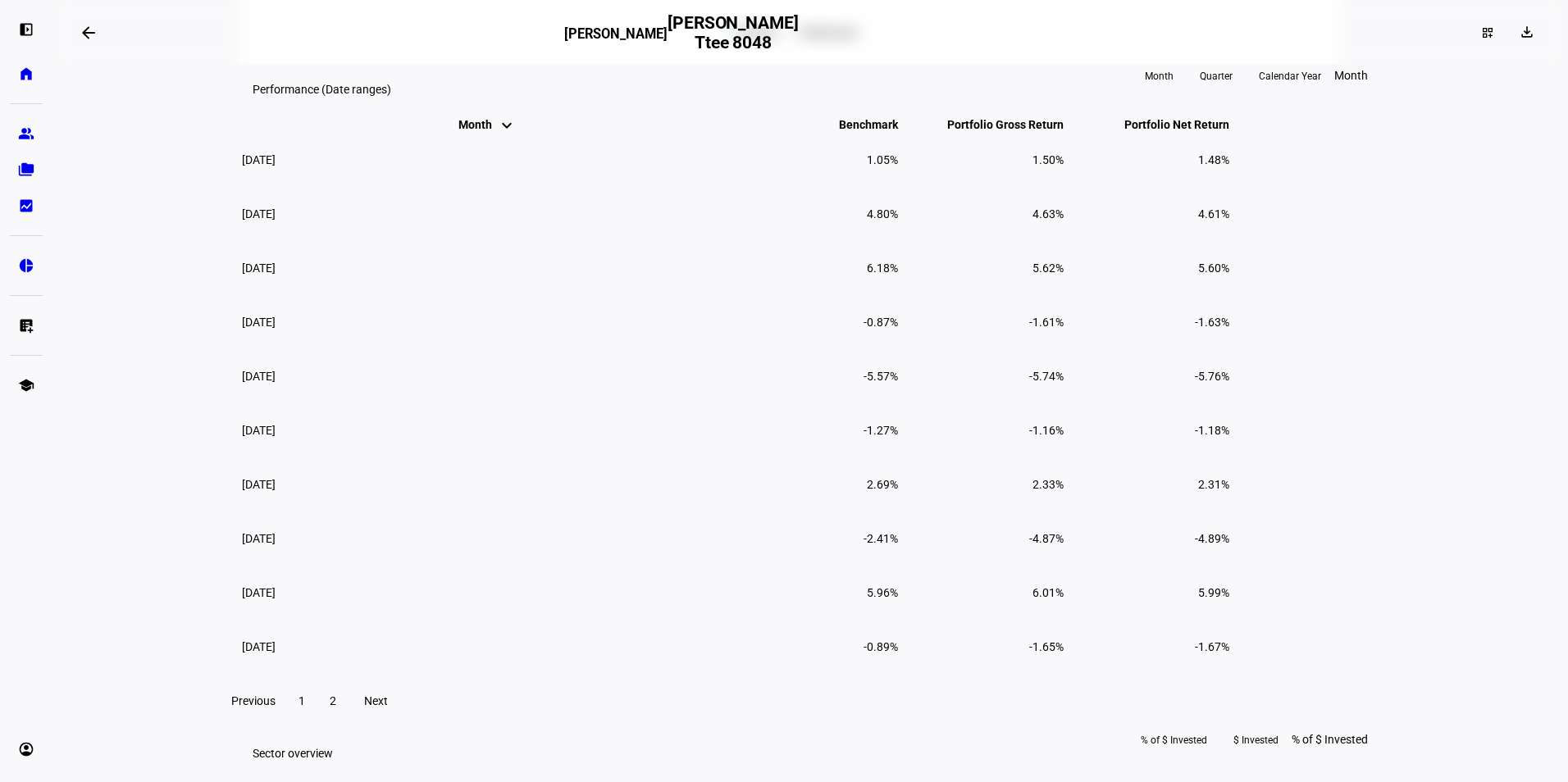
click at [1309, 90] on span "Calendar Year" at bounding box center [1290, 76] width 63 height 26
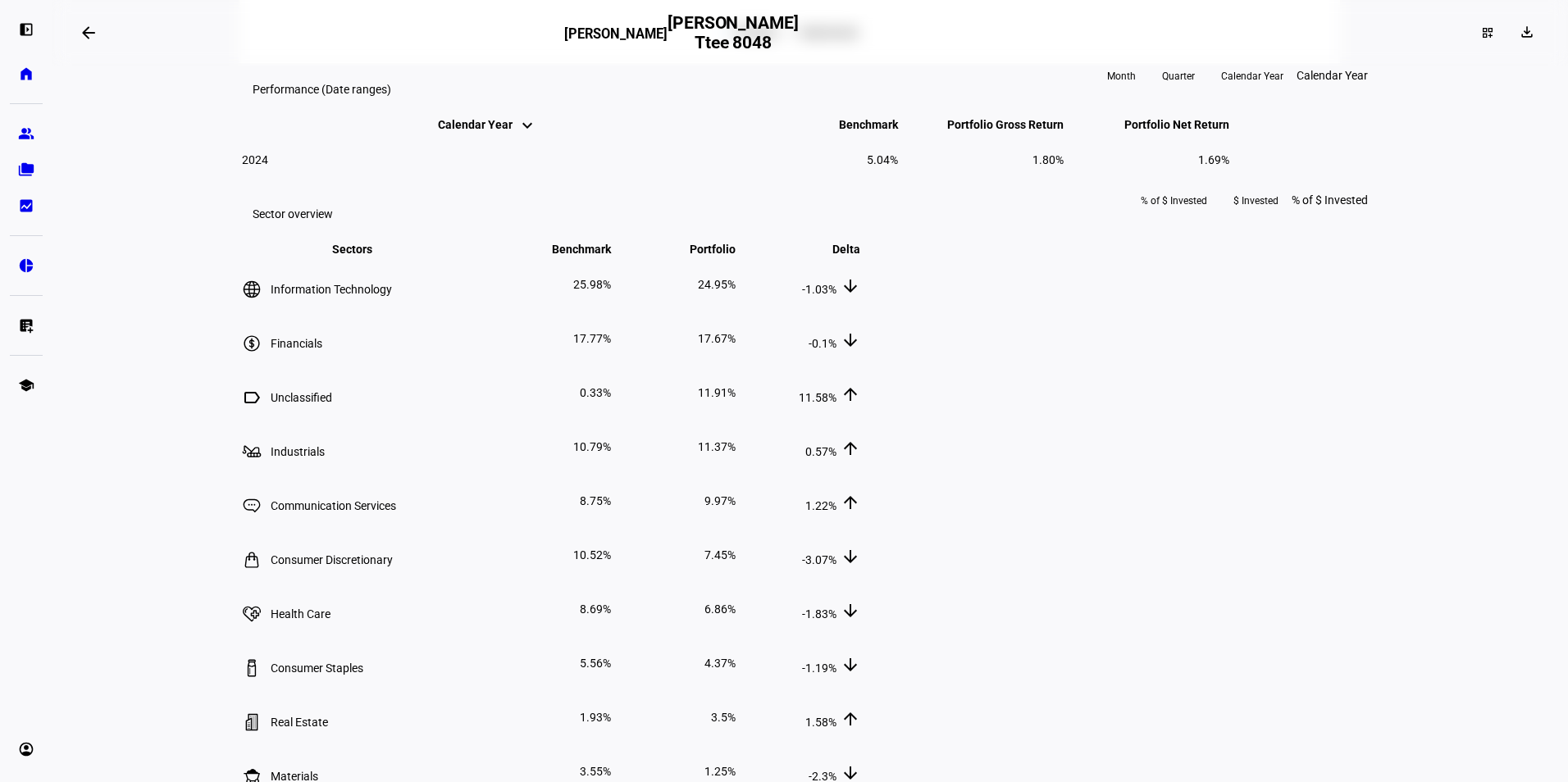
click at [517, 141] on mat-icon "keyboard_arrow_up" at bounding box center [526, 131] width 19 height 19
click at [517, 135] on mat-icon "keyboard_arrow_up" at bounding box center [526, 125] width 19 height 19
click at [279, 186] on td "2024" at bounding box center [487, 160] width 492 height 52
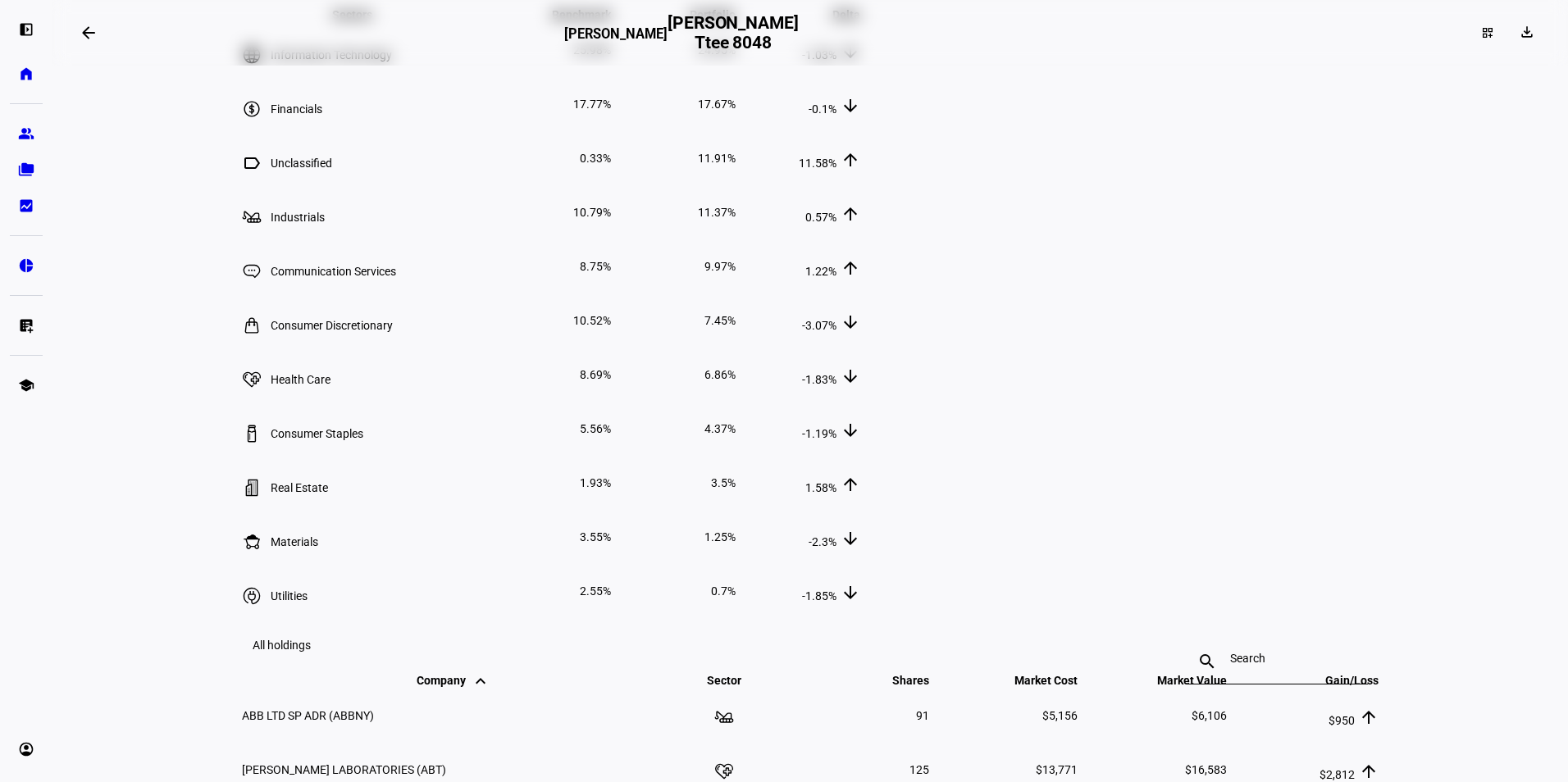
scroll to position [1148, 0]
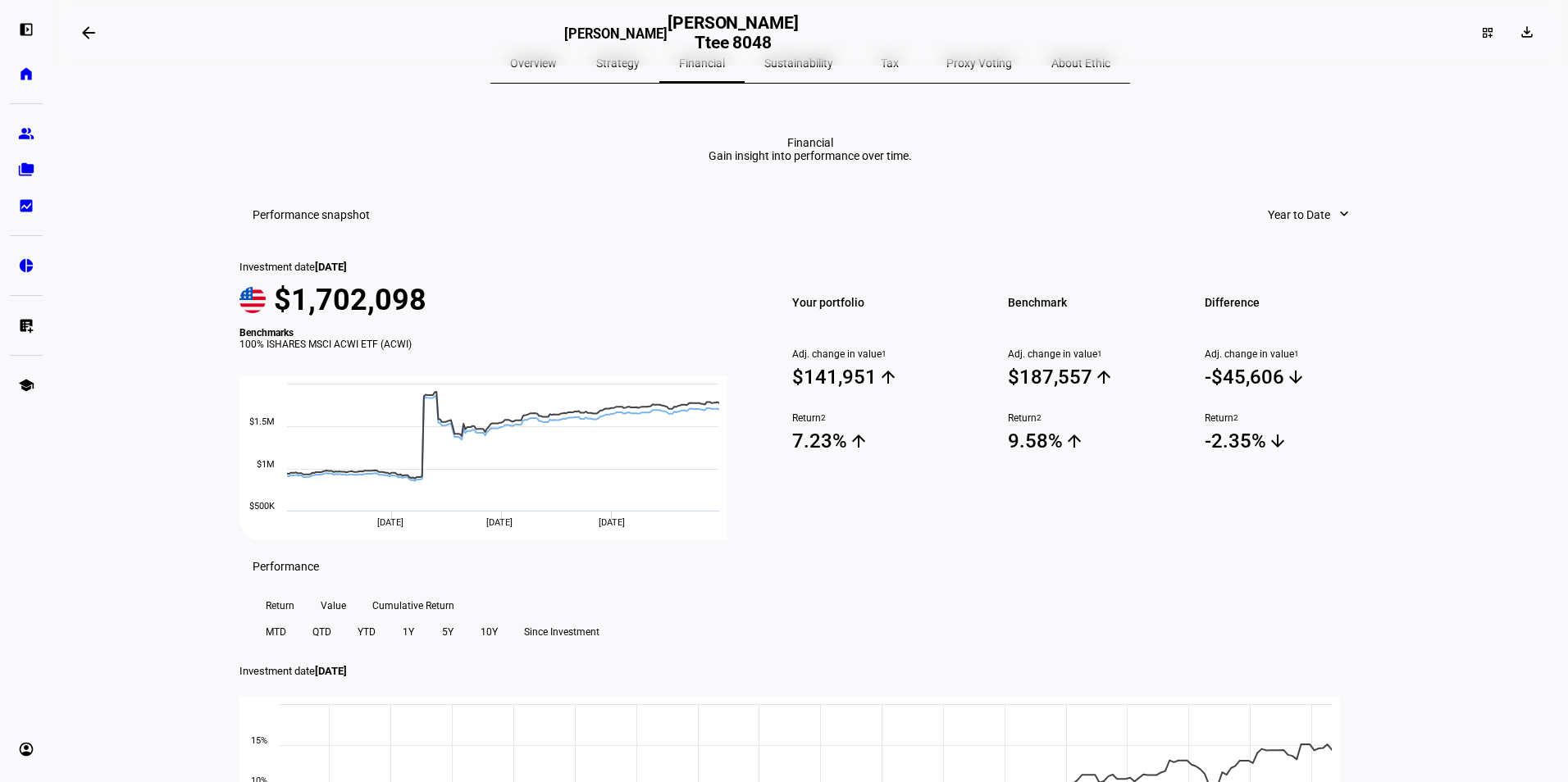
scroll to position [0, 0]
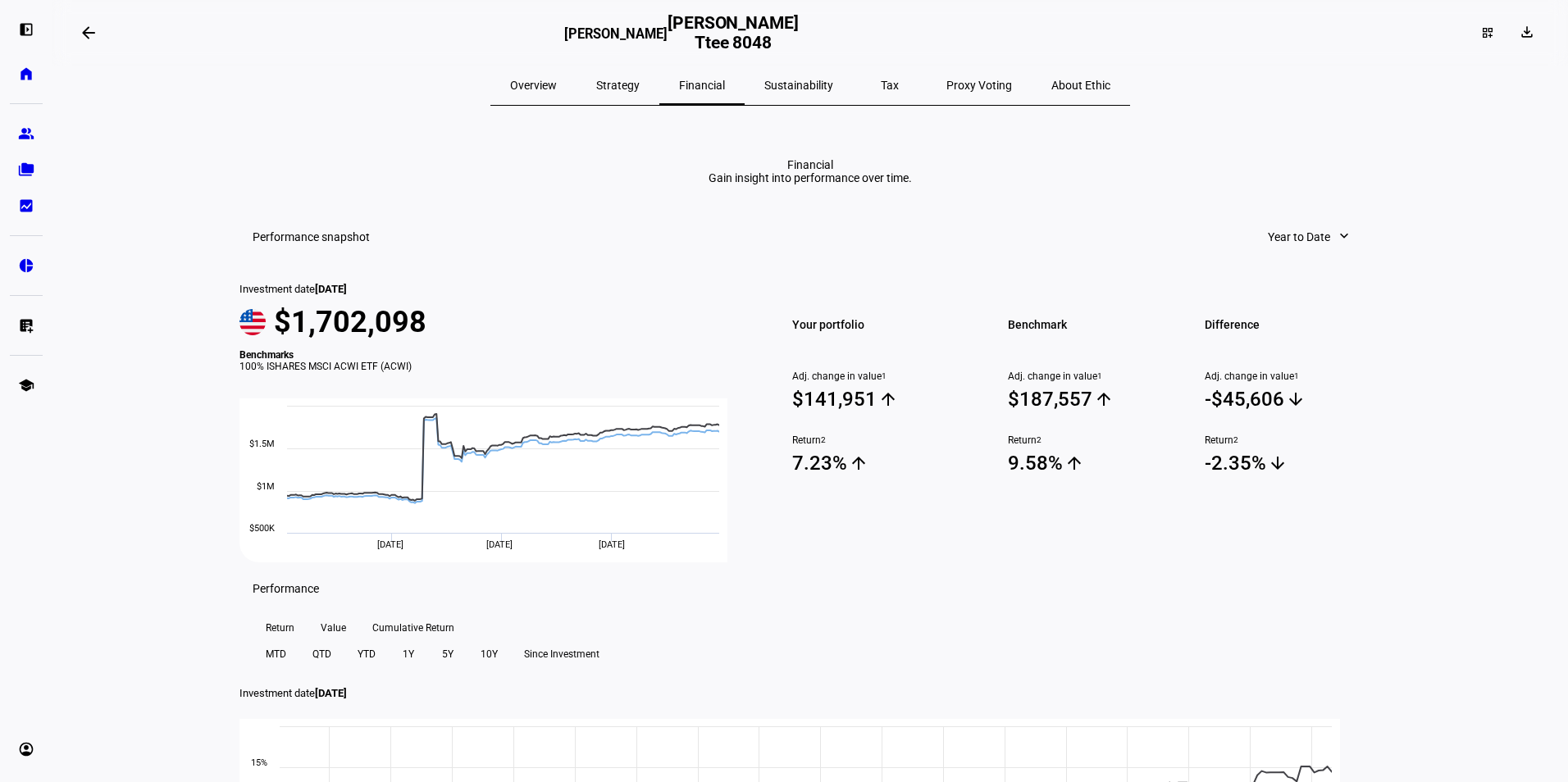
click at [640, 82] on span "Strategy" at bounding box center [618, 85] width 43 height 12
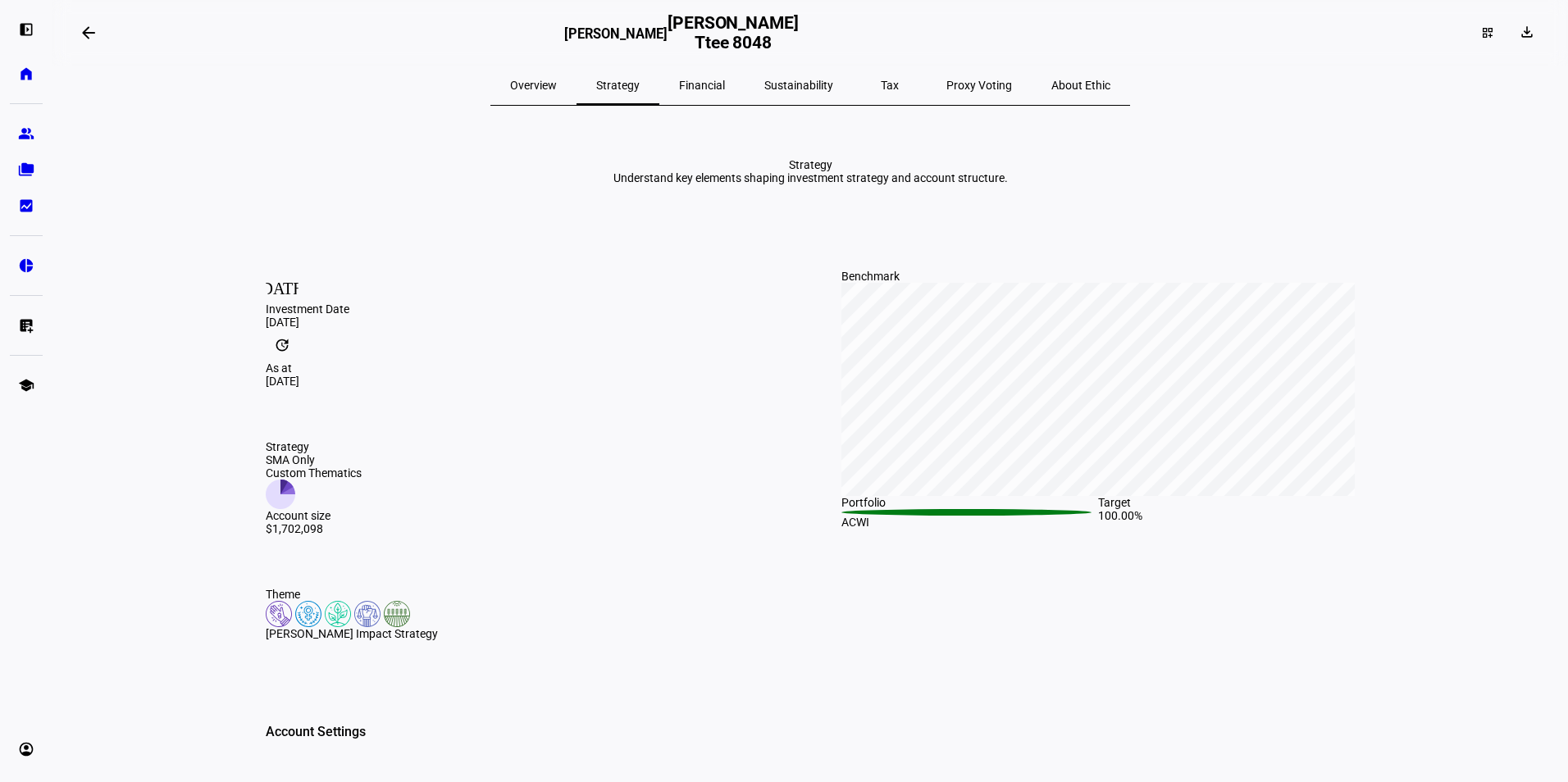
click at [880, 89] on span "Tax" at bounding box center [889, 85] width 18 height 12
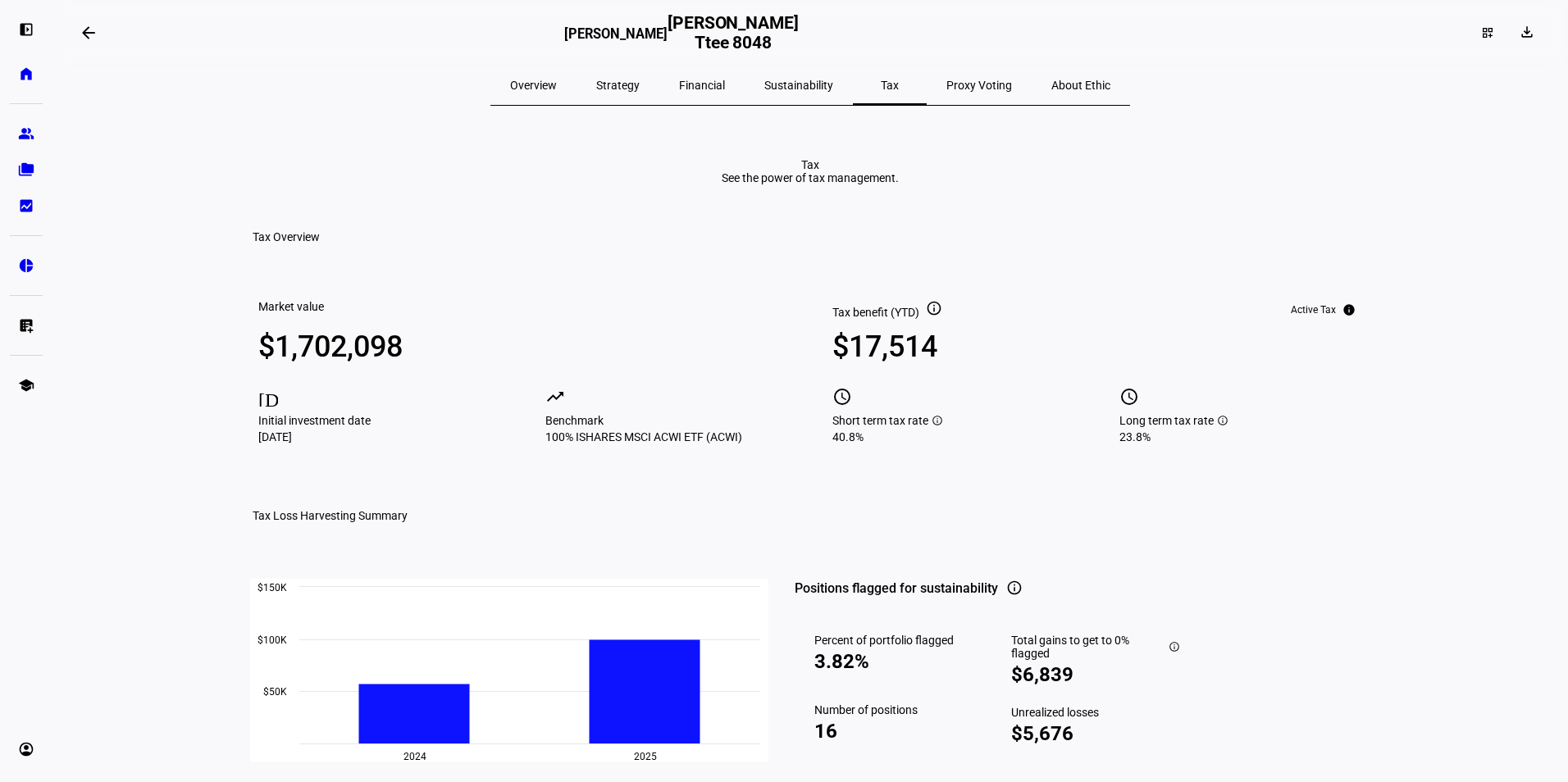
drag, startPoint x: 839, startPoint y: 406, endPoint x: 945, endPoint y: 411, distance: 106.1
click at [945, 363] on div "$17,514" at bounding box center [953, 346] width 242 height 33
drag, startPoint x: 945, startPoint y: 411, endPoint x: 936, endPoint y: 425, distance: 16.6
click at [936, 363] on div "$17,514" at bounding box center [953, 346] width 242 height 33
